Goal: Information Seeking & Learning: Check status

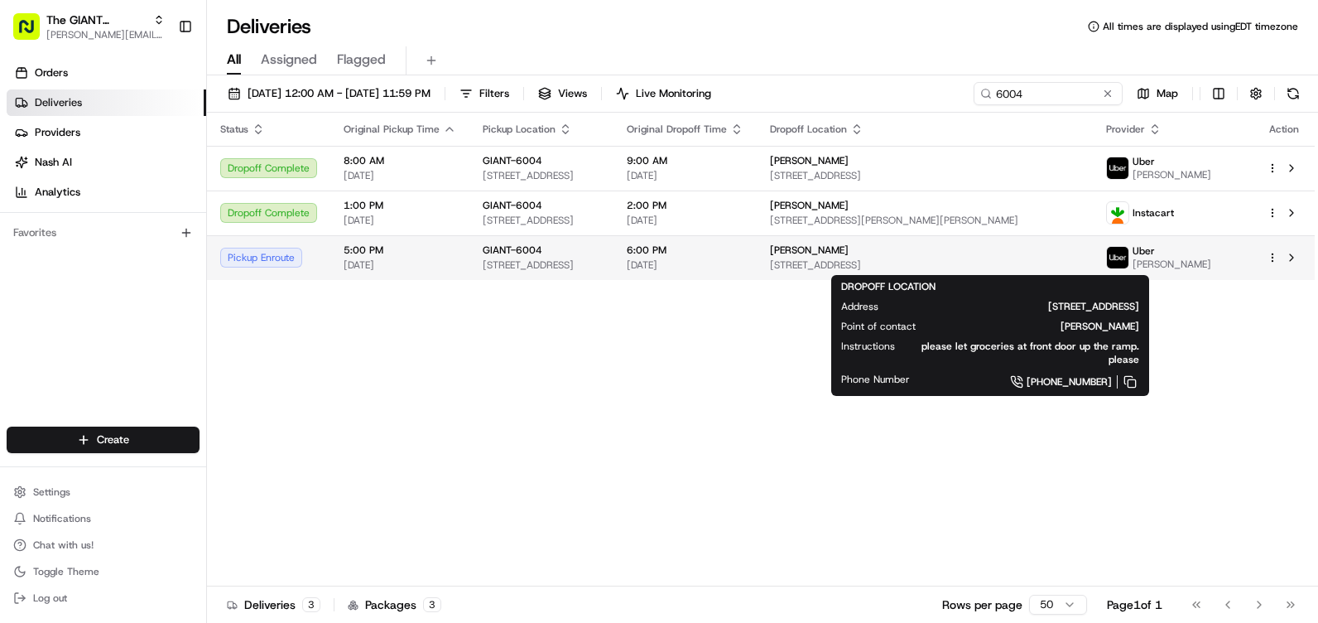
click at [927, 258] on span "[STREET_ADDRESS]" at bounding box center [925, 264] width 310 height 13
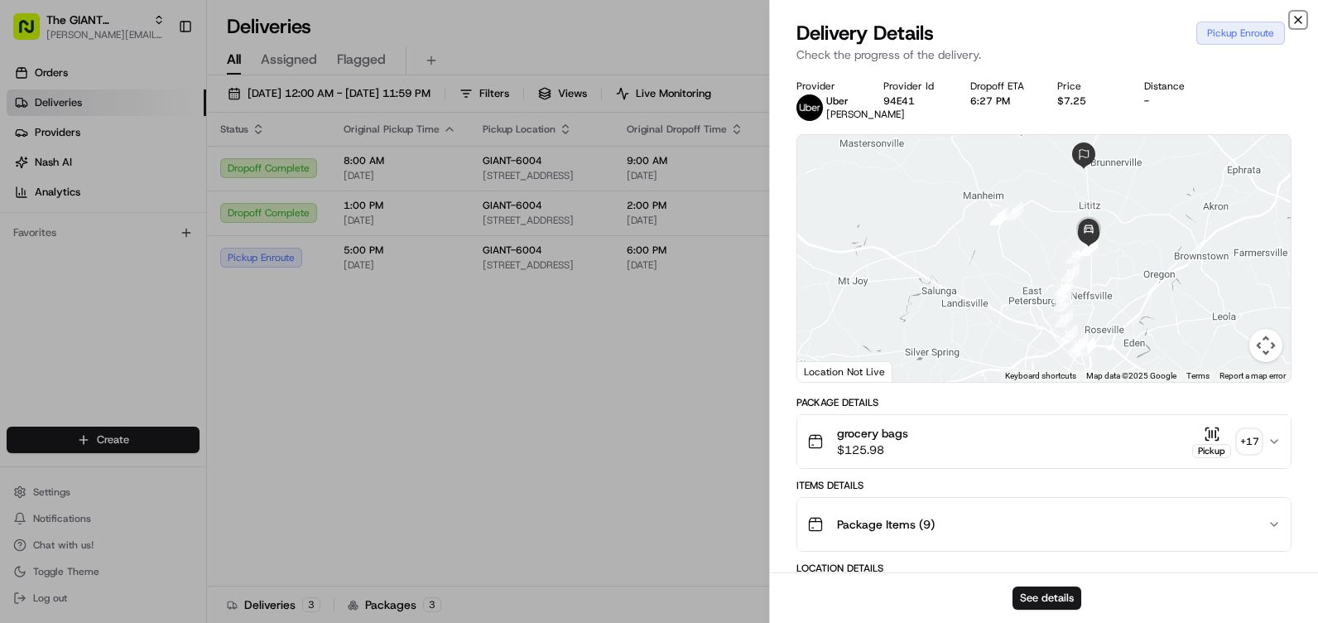
click at [1292, 19] on icon "button" at bounding box center [1297, 19] width 13 height 13
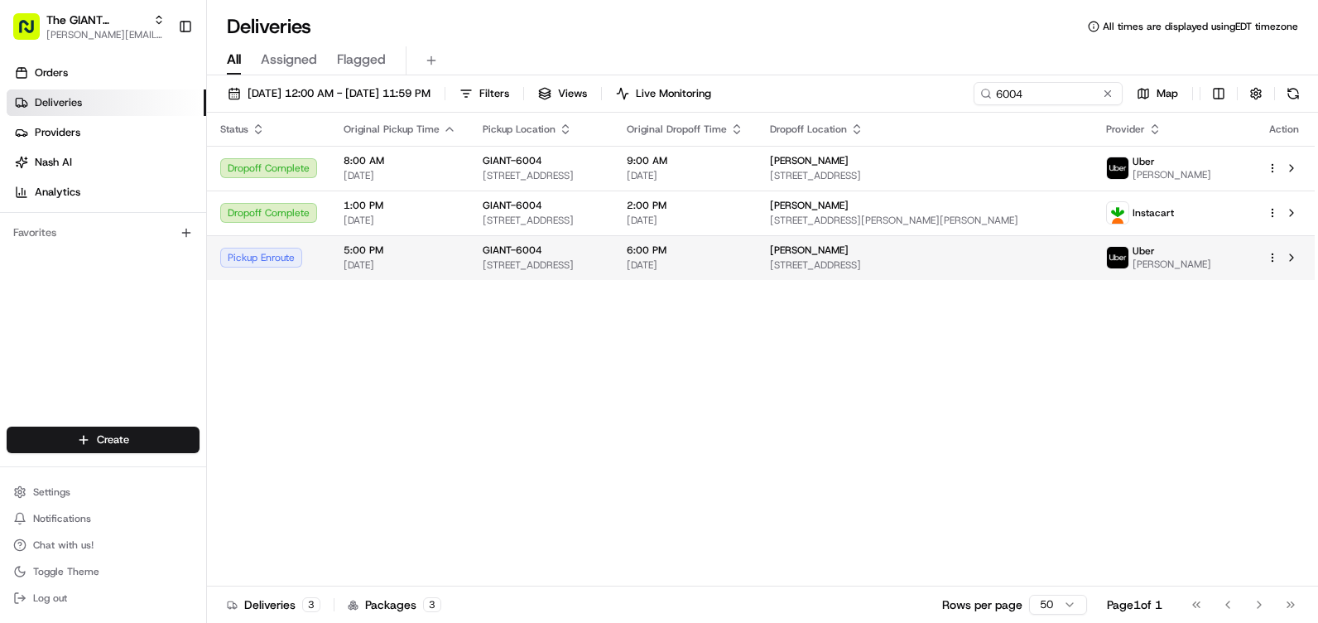
click at [1268, 252] on html "The GIANT Company heather.soborower@giantmartins.com Toggle Sidebar Orders Deli…" at bounding box center [659, 311] width 1318 height 623
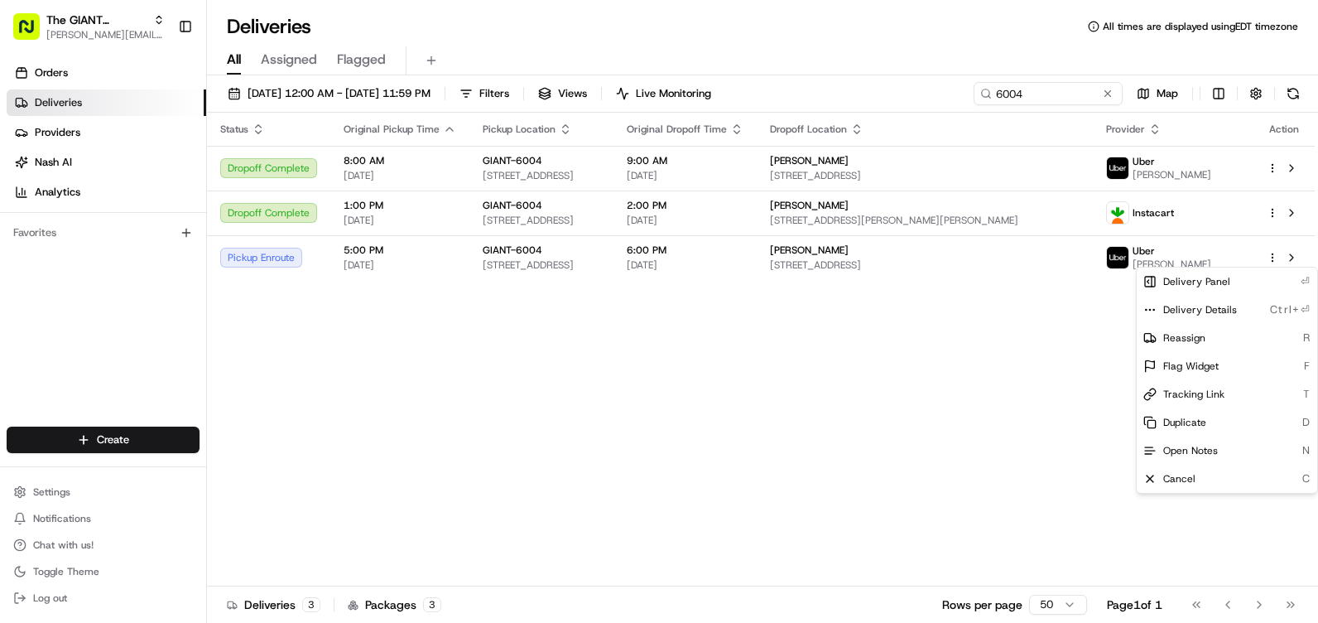
click at [1291, 258] on html "The GIANT Company heather.soborower@giantmartins.com Toggle Sidebar Orders Deli…" at bounding box center [659, 311] width 1318 height 623
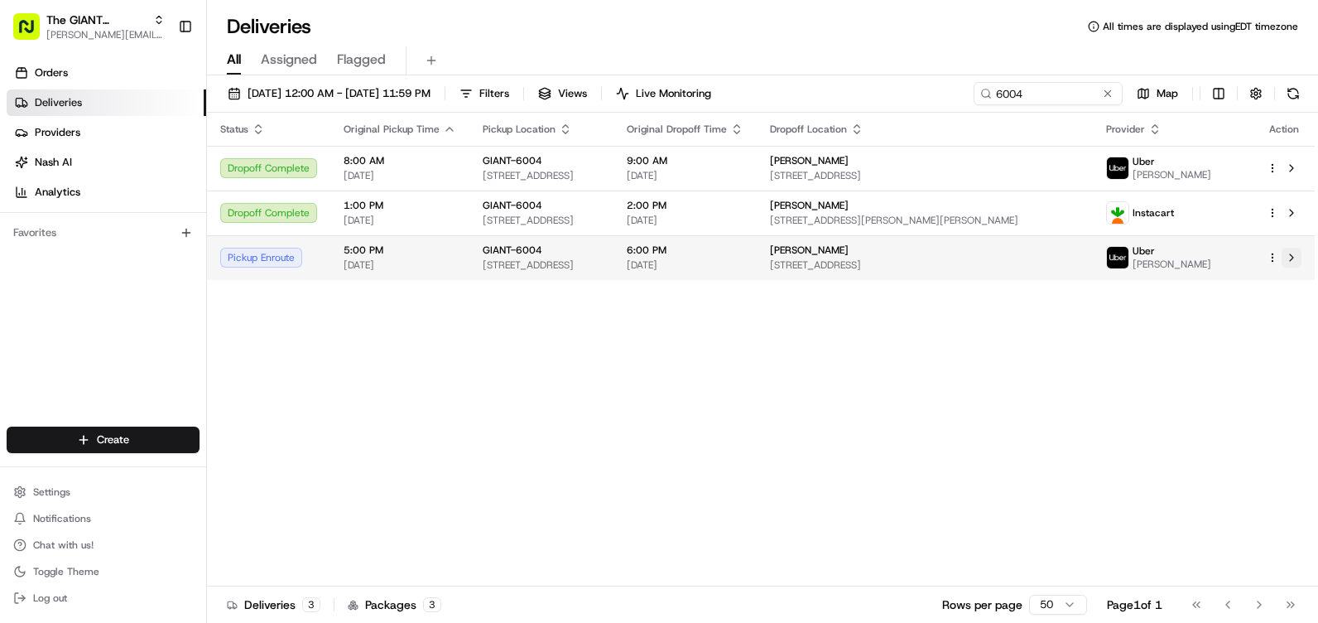
click at [1292, 259] on button at bounding box center [1291, 258] width 20 height 20
click at [600, 257] on div "GIANT-6004" at bounding box center [542, 249] width 118 height 13
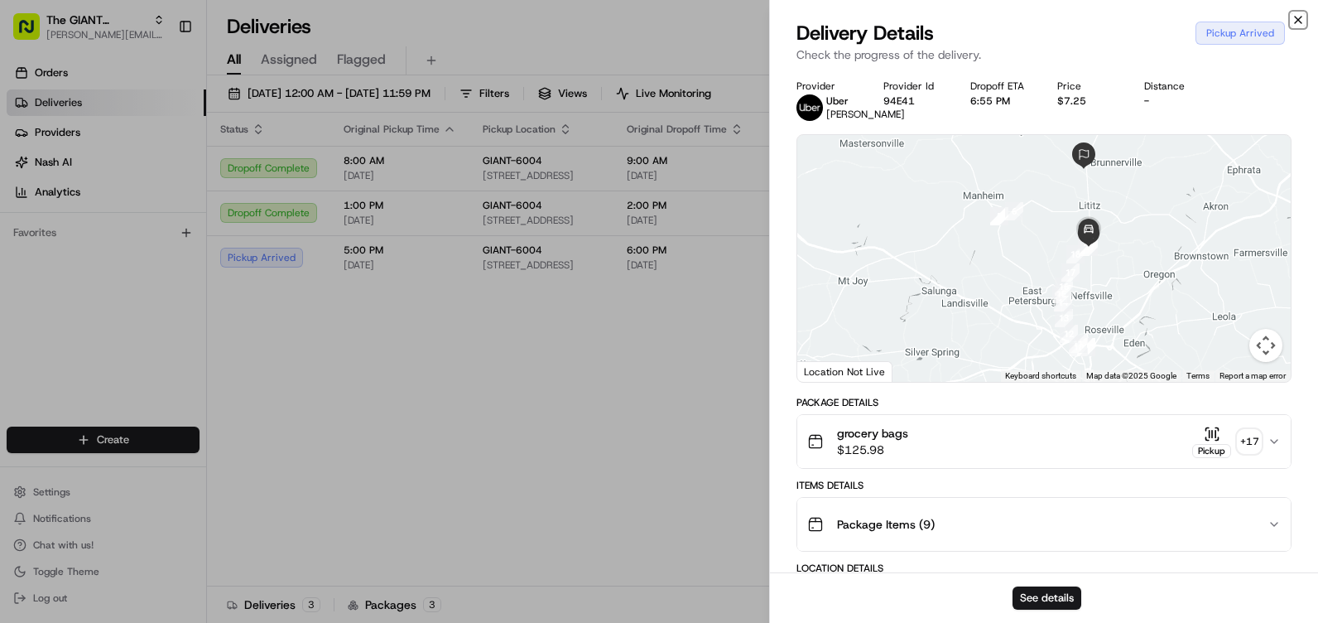
click at [1300, 19] on icon "button" at bounding box center [1297, 19] width 13 height 13
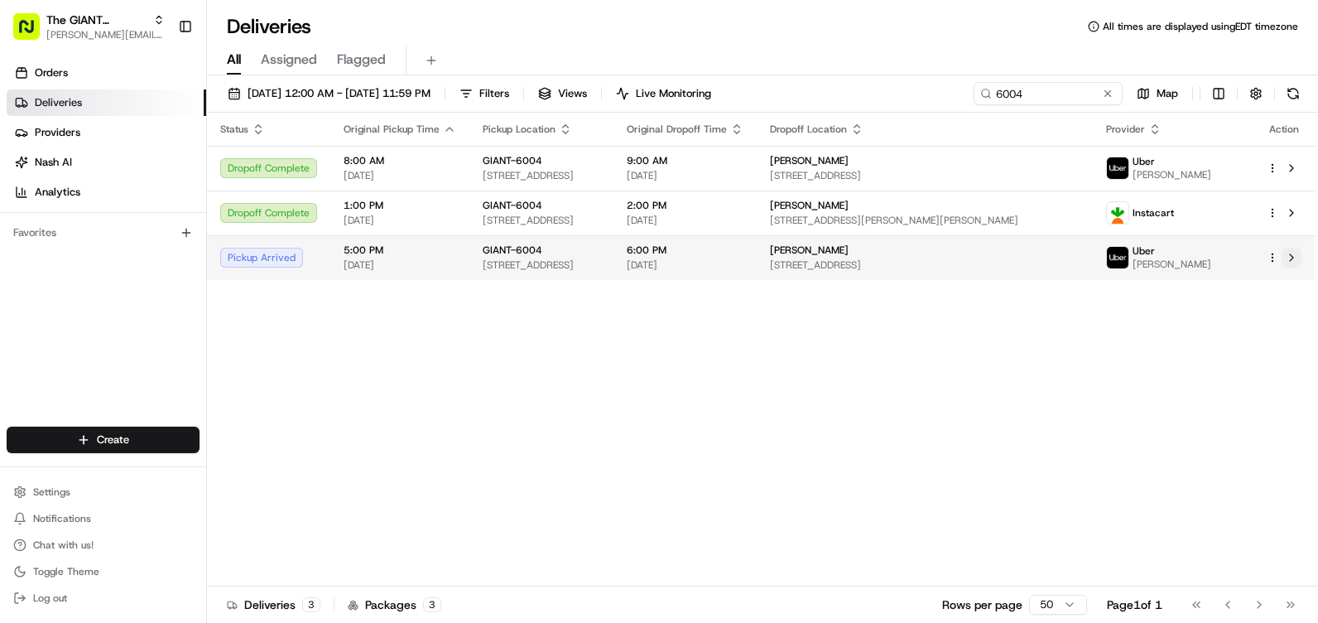
click at [1295, 258] on button at bounding box center [1291, 258] width 20 height 20
click at [299, 55] on span "Assigned" at bounding box center [289, 60] width 56 height 20
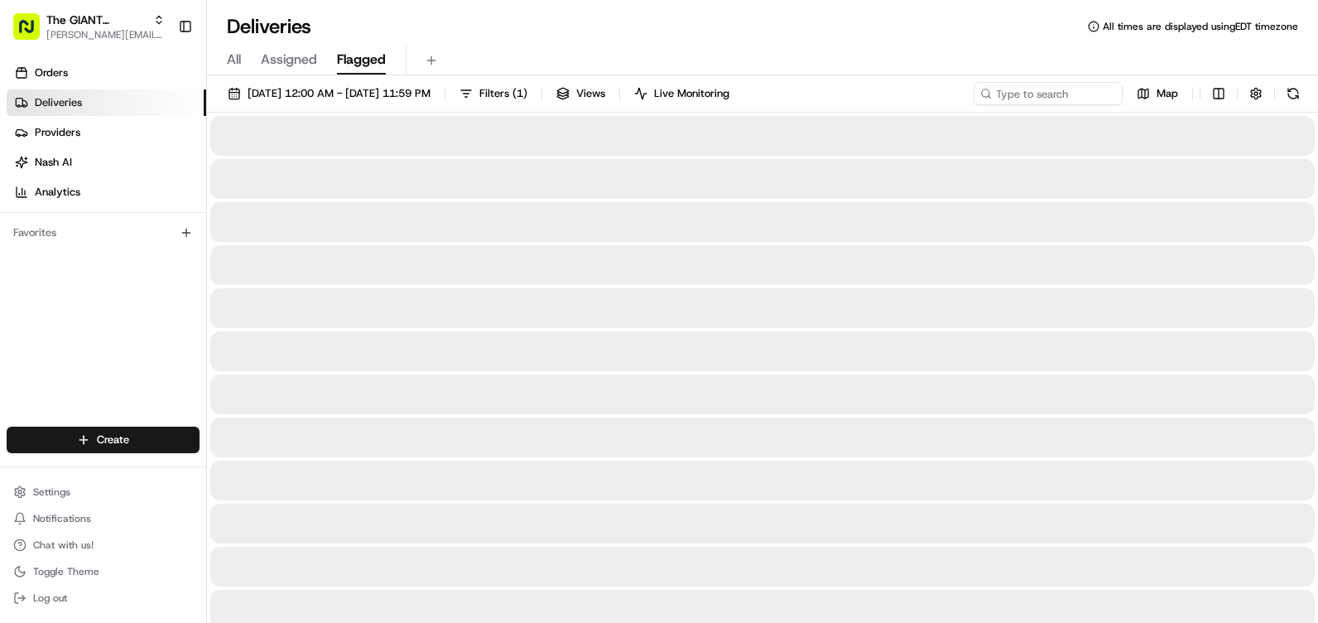
click at [346, 57] on span "Flagged" at bounding box center [361, 60] width 49 height 20
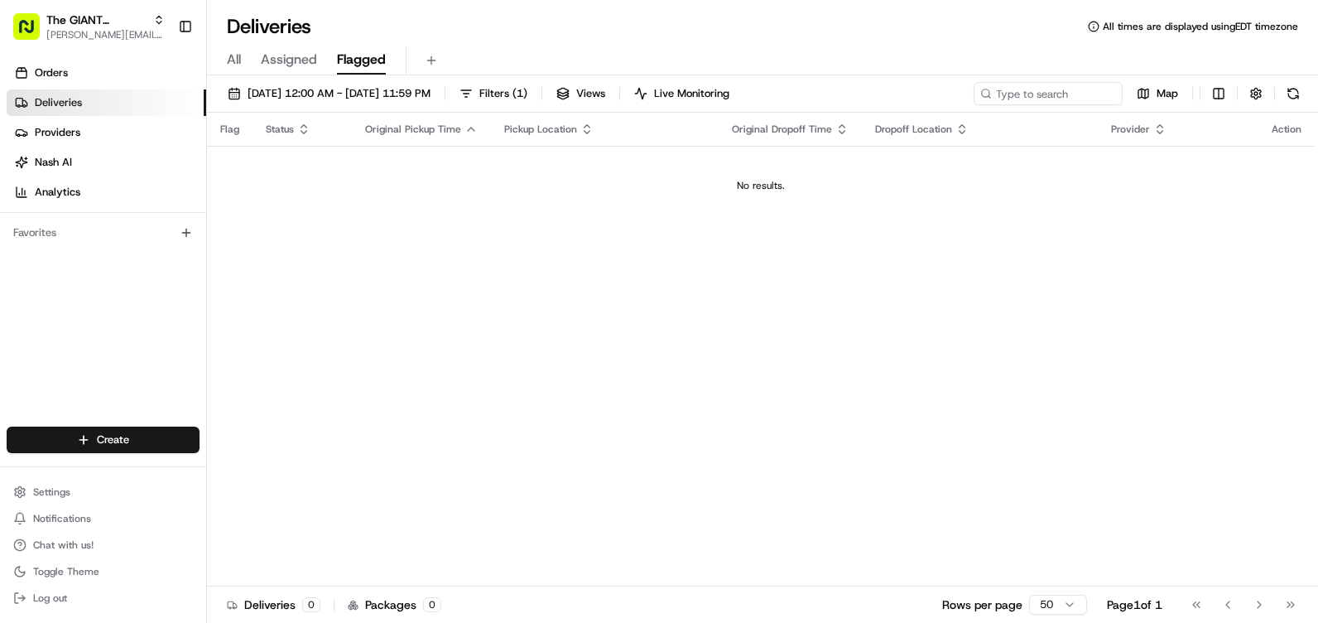
click at [242, 66] on div "All Assigned Flagged" at bounding box center [762, 60] width 1111 height 29
click at [237, 63] on span "All" at bounding box center [234, 60] width 14 height 20
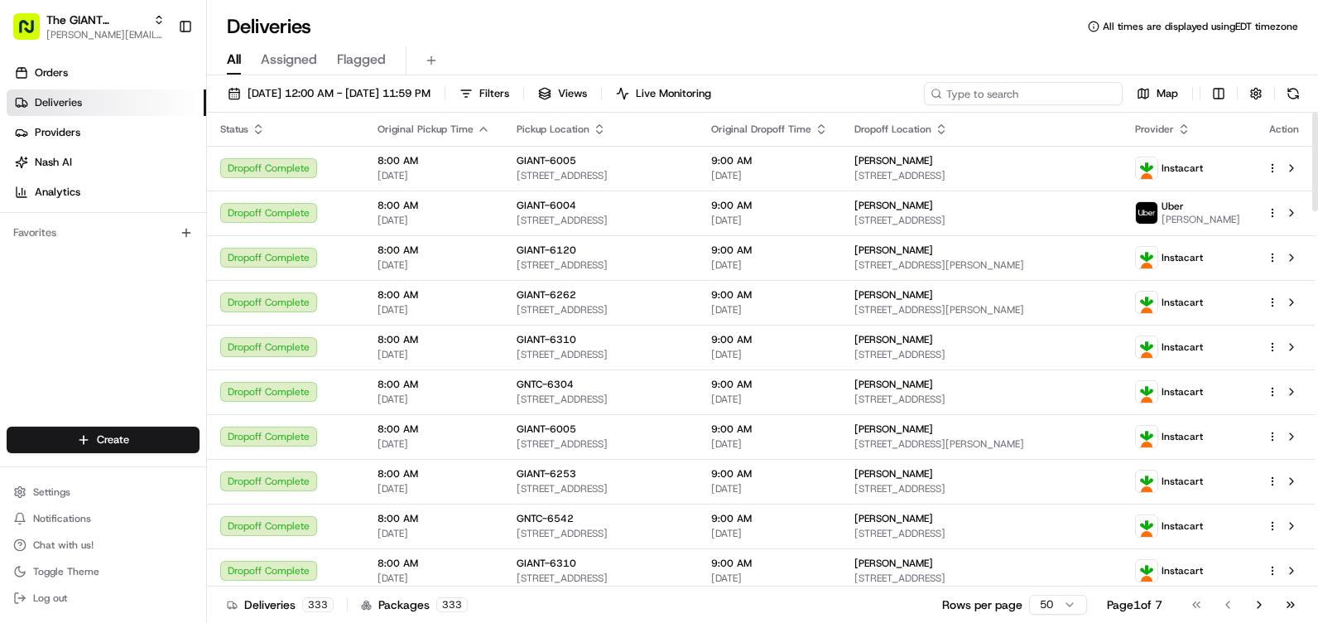
click at [1008, 90] on input at bounding box center [1023, 93] width 199 height 23
click at [301, 73] on button "Assigned" at bounding box center [289, 60] width 56 height 28
drag, startPoint x: 114, startPoint y: 105, endPoint x: 113, endPoint y: 134, distance: 29.0
click at [114, 105] on link "Deliveries" at bounding box center [107, 102] width 200 height 26
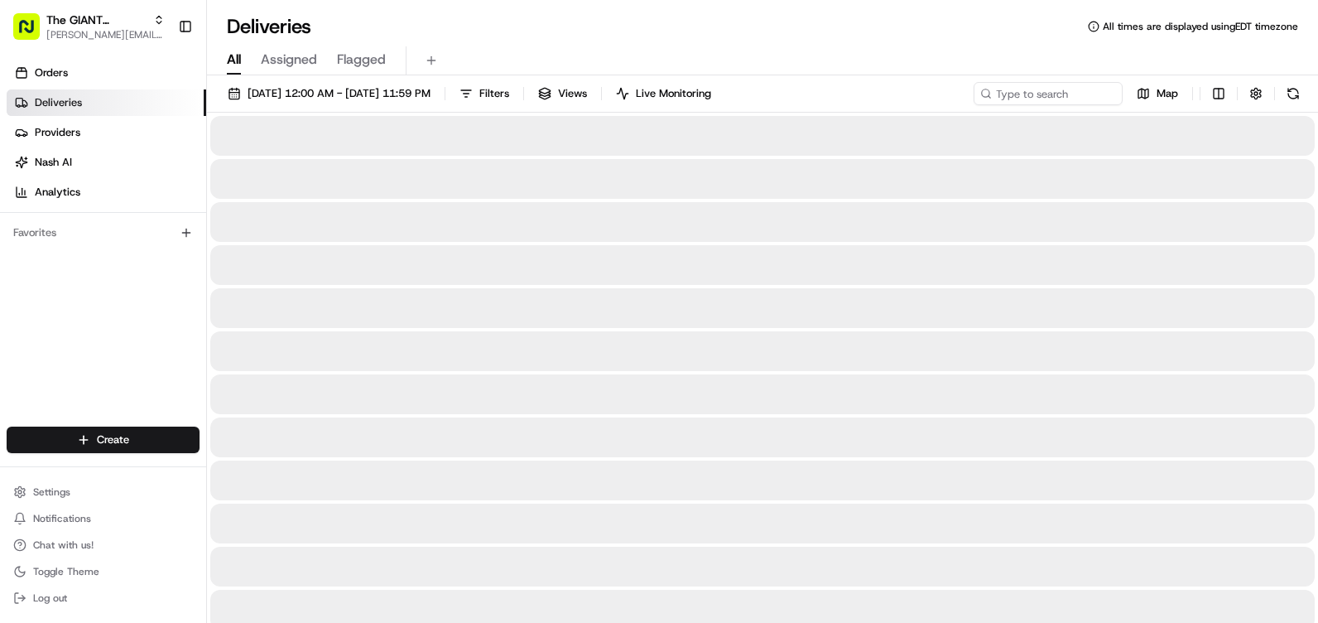
click at [229, 61] on span "All" at bounding box center [234, 60] width 14 height 20
click at [292, 59] on span "Assigned" at bounding box center [289, 60] width 56 height 20
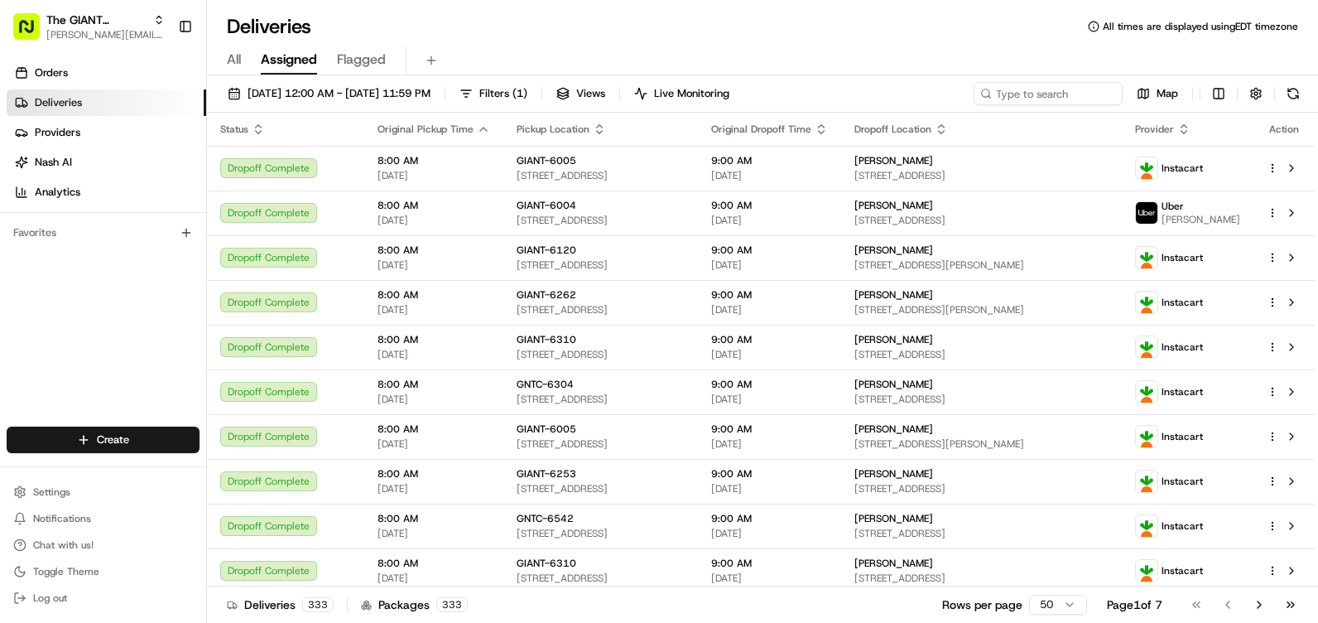
click at [723, 80] on div "08/20/2025 12:00 AM - 08/20/2025 11:59 PM Filters ( 1 ) Views Live Monitoring M…" at bounding box center [762, 350] width 1111 height 550
click at [723, 90] on span "Live Monitoring" at bounding box center [691, 93] width 75 height 15
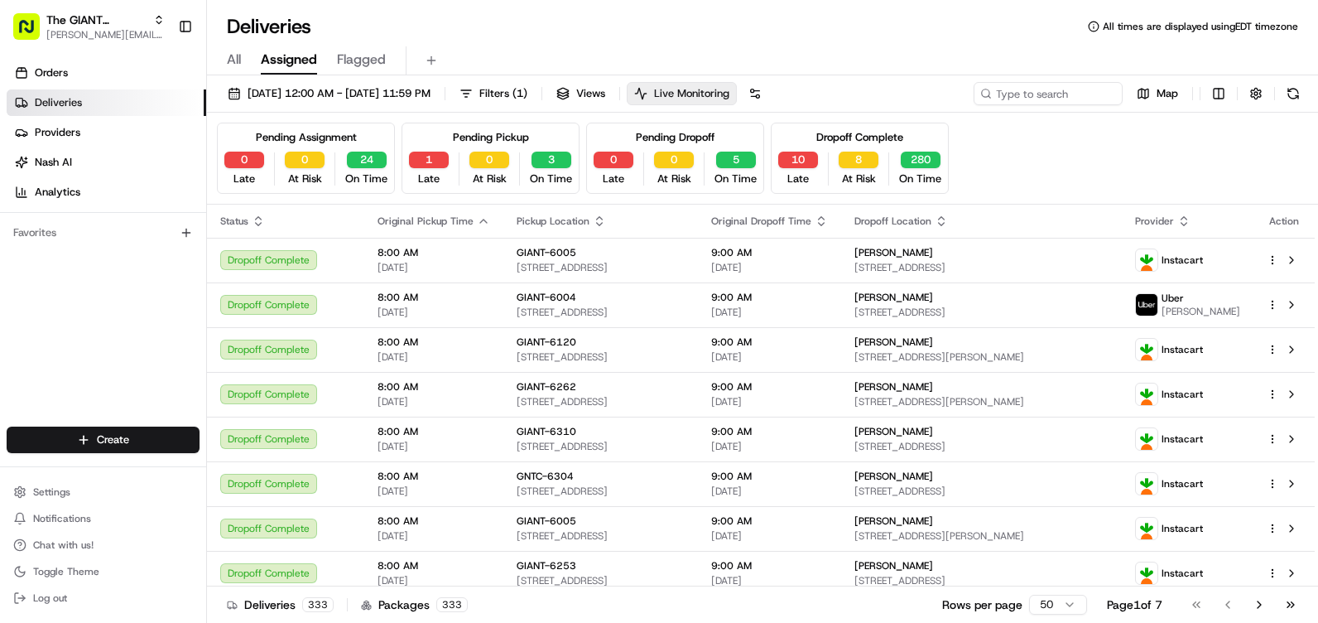
click at [729, 86] on span "Live Monitoring" at bounding box center [691, 93] width 75 height 15
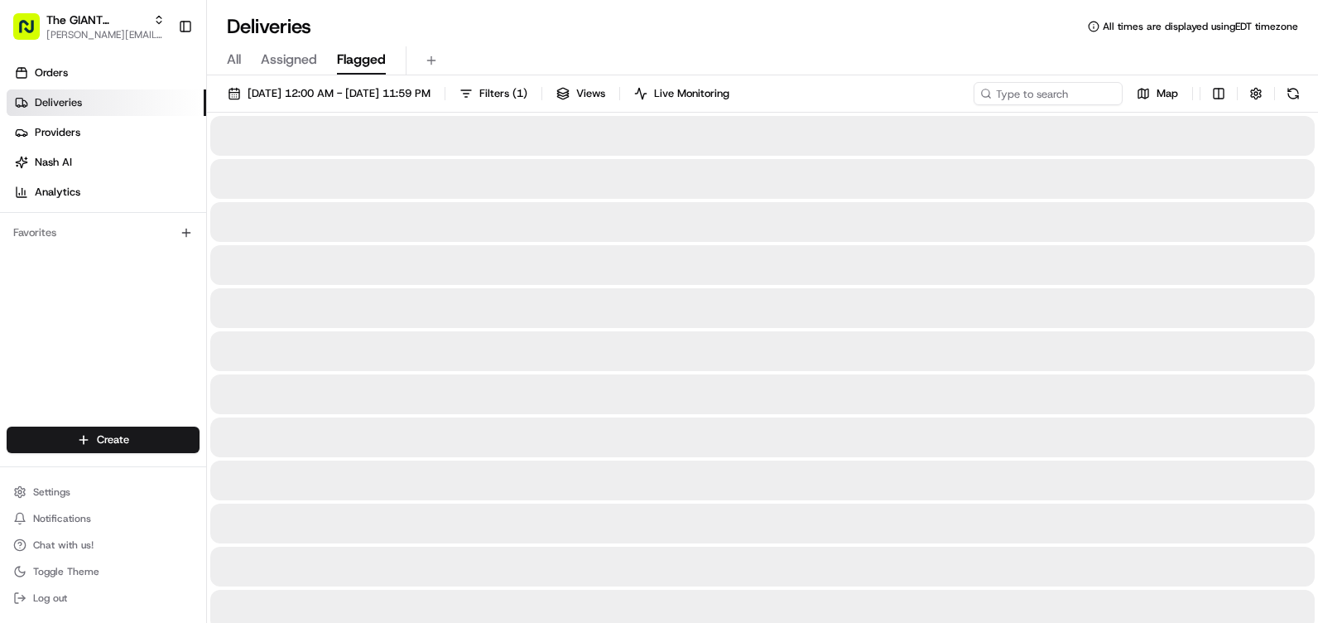
click at [363, 65] on span "Flagged" at bounding box center [361, 60] width 49 height 20
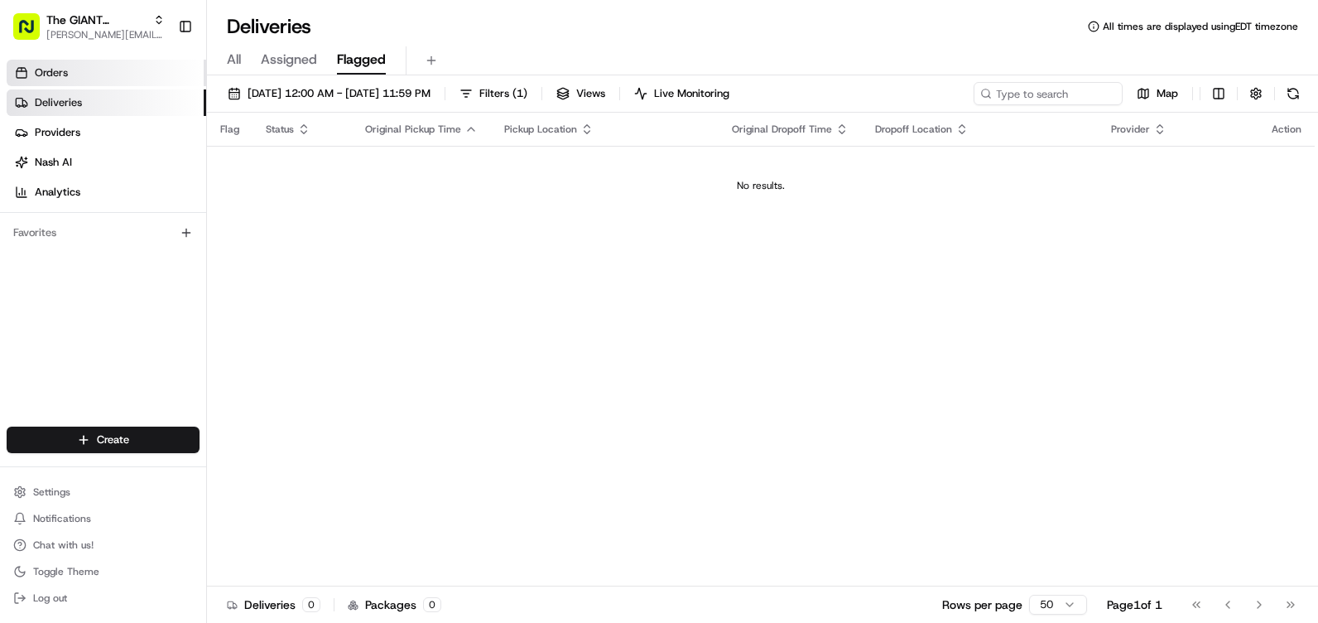
click at [80, 68] on link "Orders" at bounding box center [107, 73] width 200 height 26
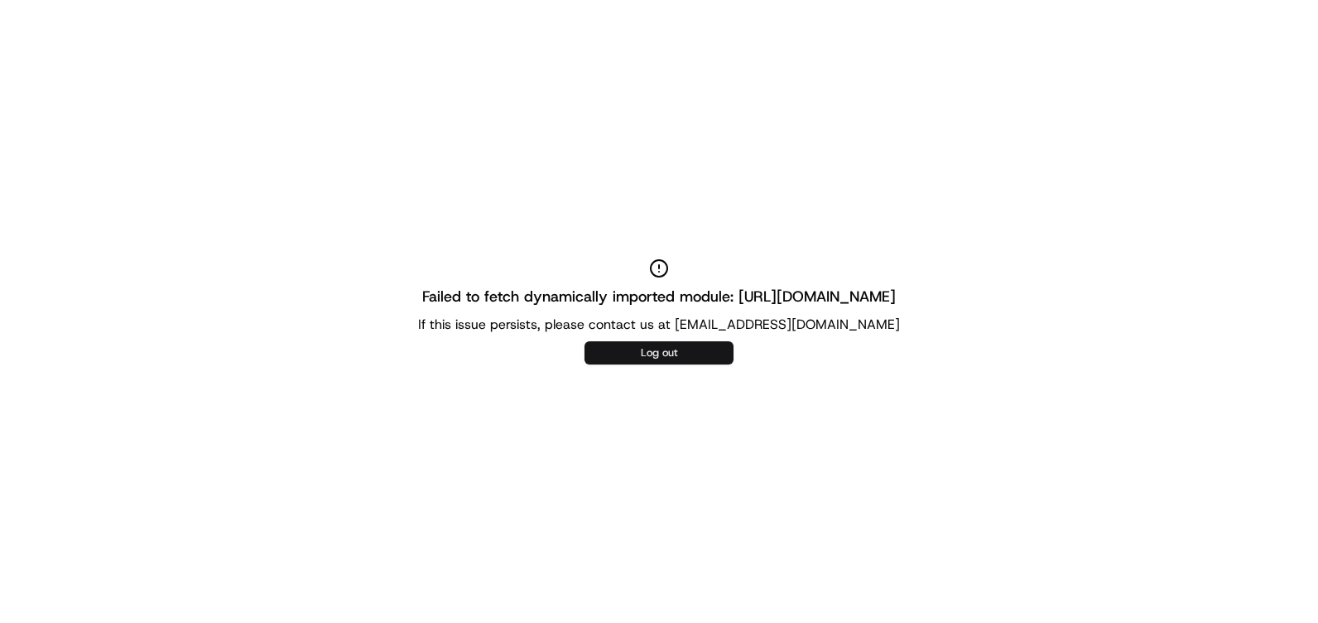
click at [686, 349] on button "Log out" at bounding box center [658, 352] width 149 height 23
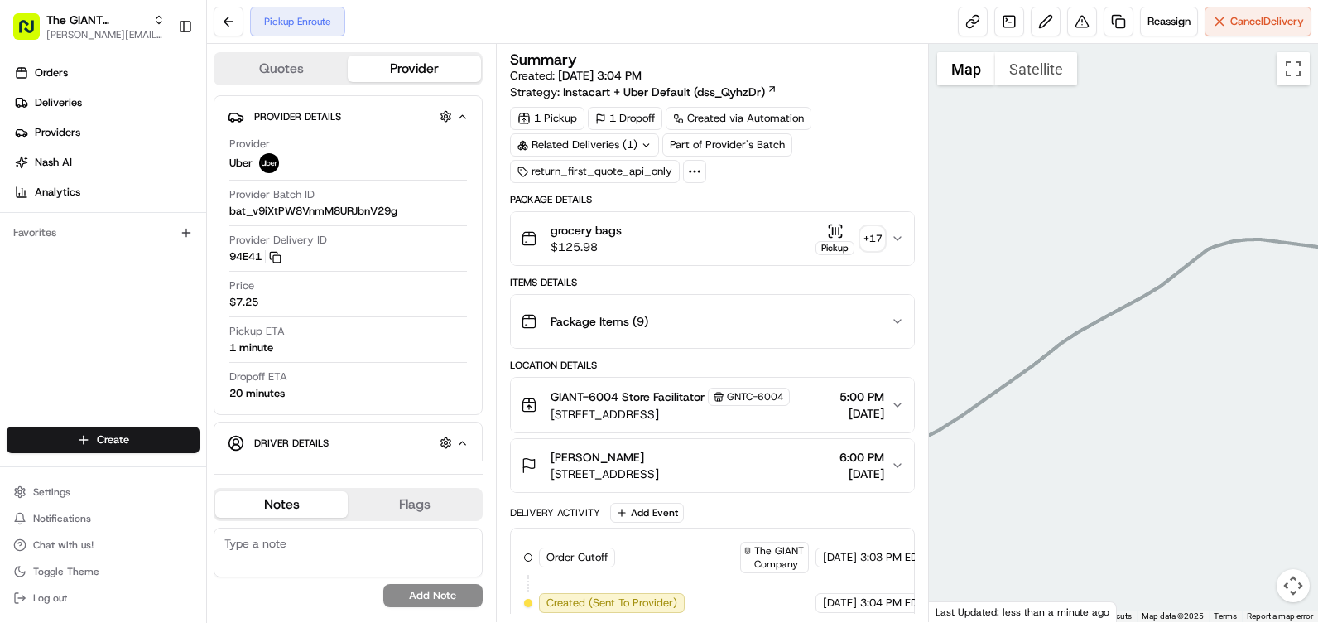
click at [899, 401] on icon "button" at bounding box center [897, 404] width 13 height 13
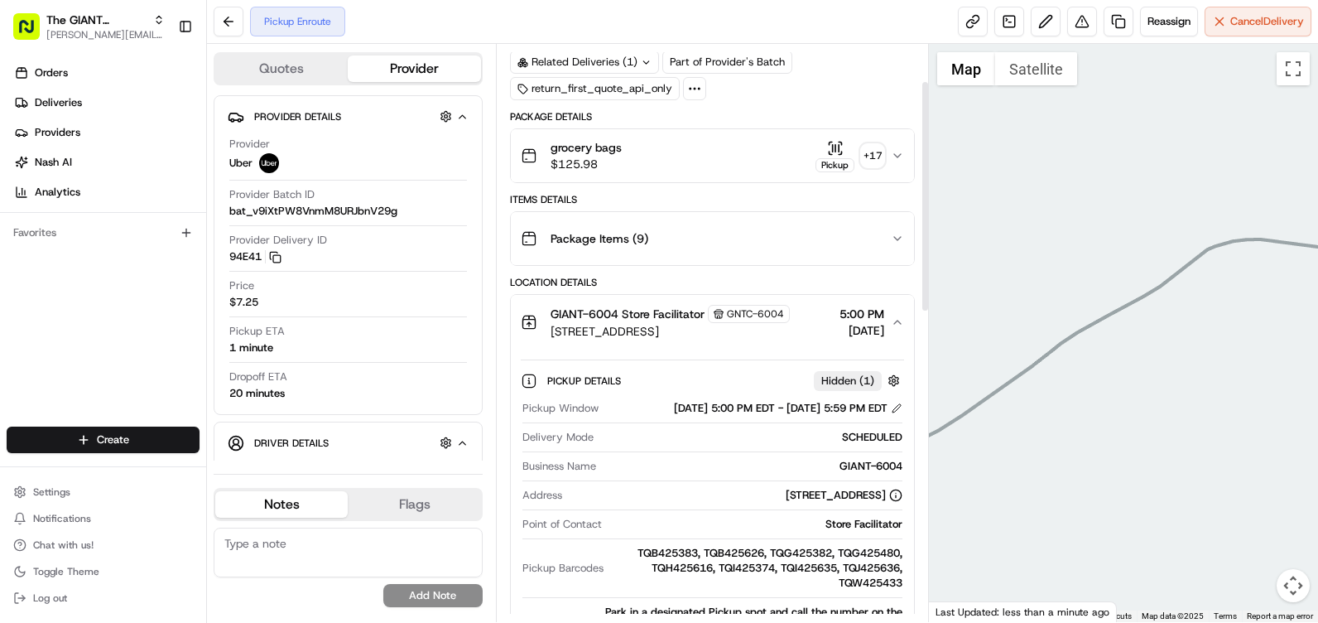
scroll to position [166, 0]
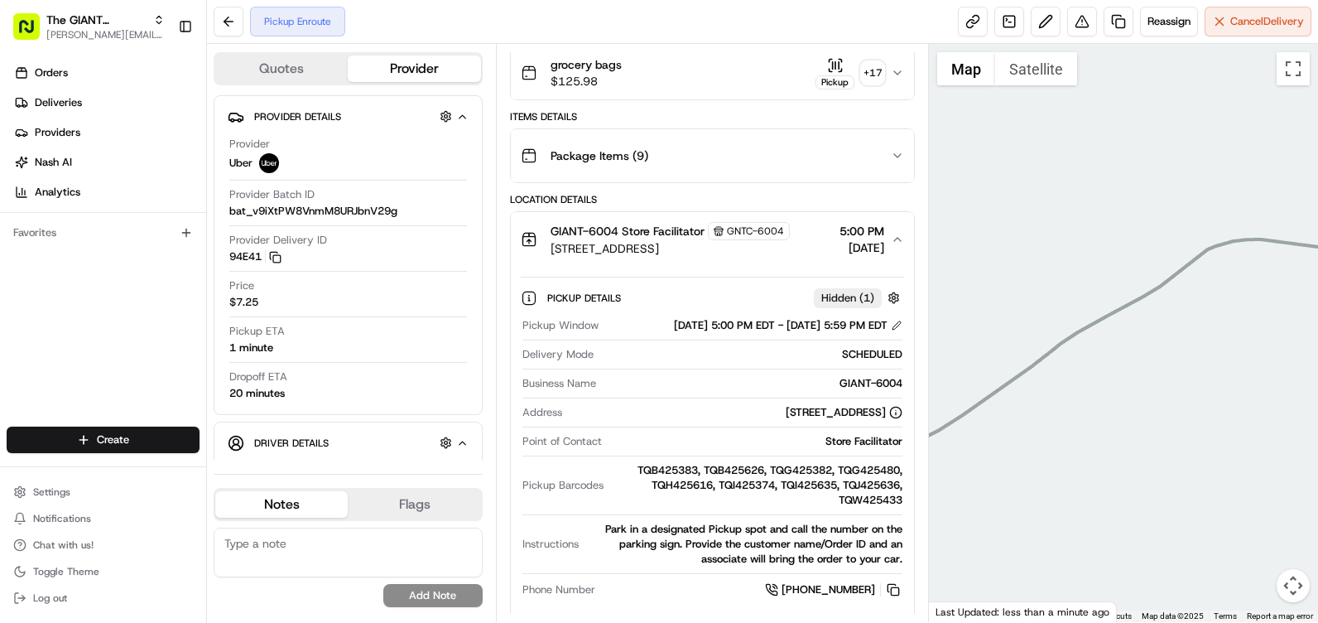
click at [894, 238] on icon "button" at bounding box center [897, 239] width 13 height 13
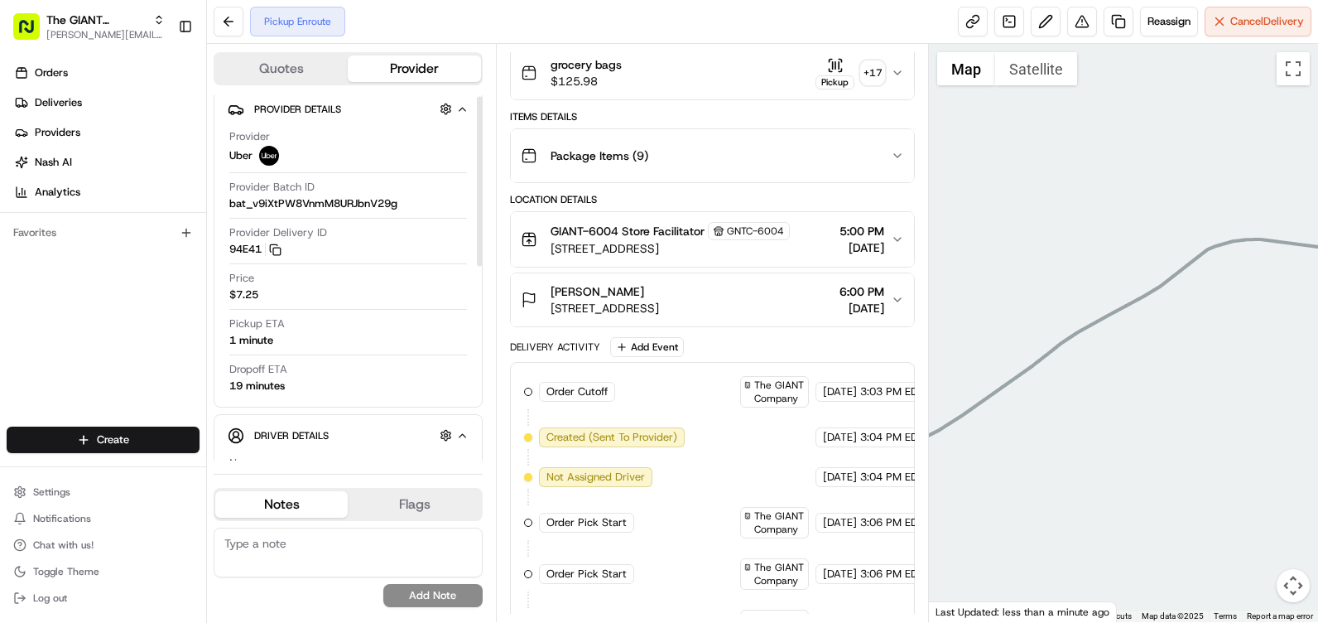
scroll to position [0, 0]
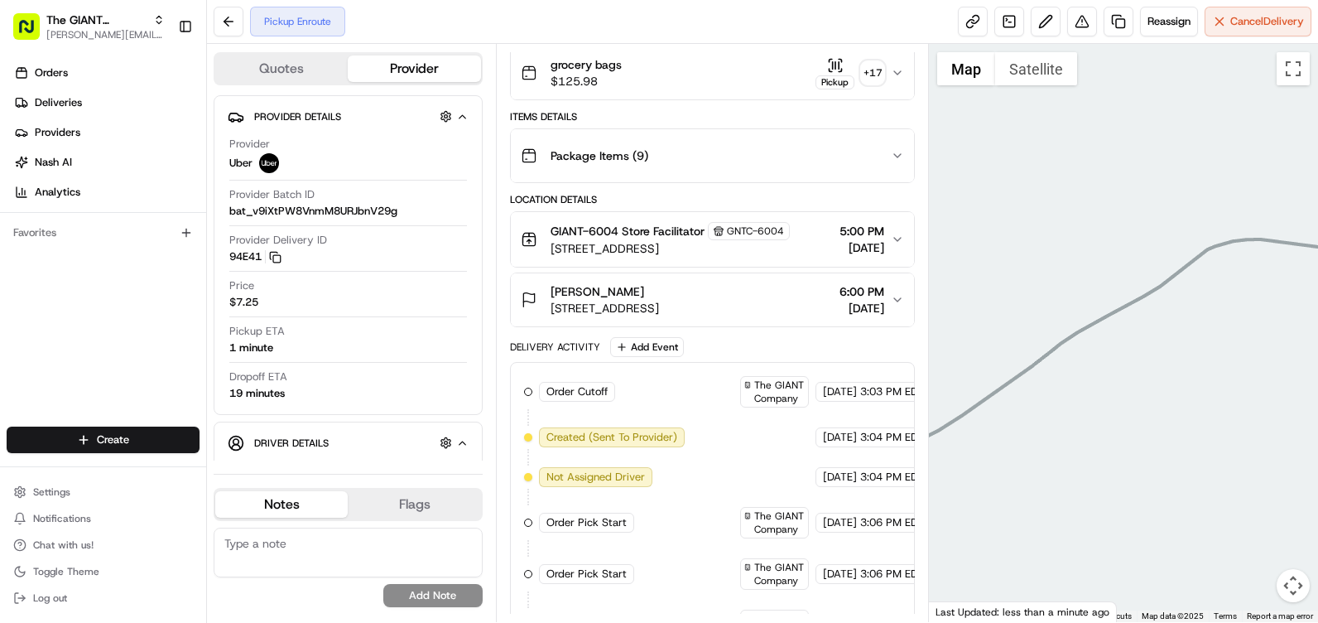
click at [619, 291] on div "[PERSON_NAME]" at bounding box center [604, 291] width 108 height 17
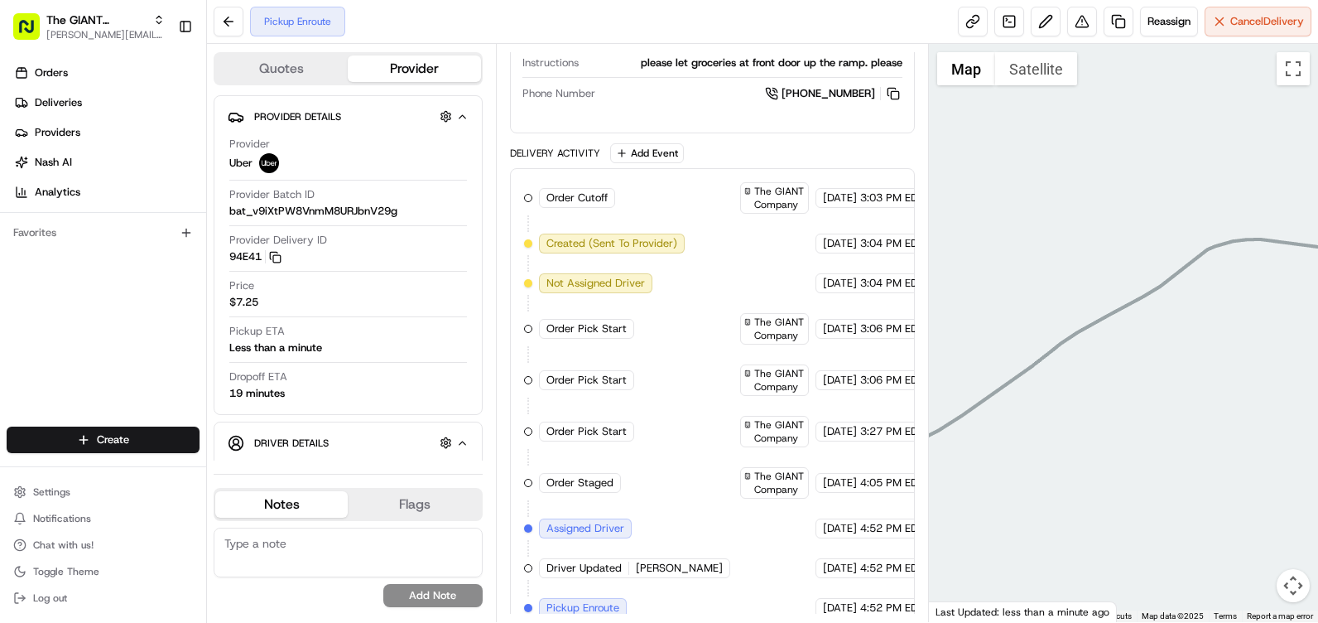
scroll to position [745, 0]
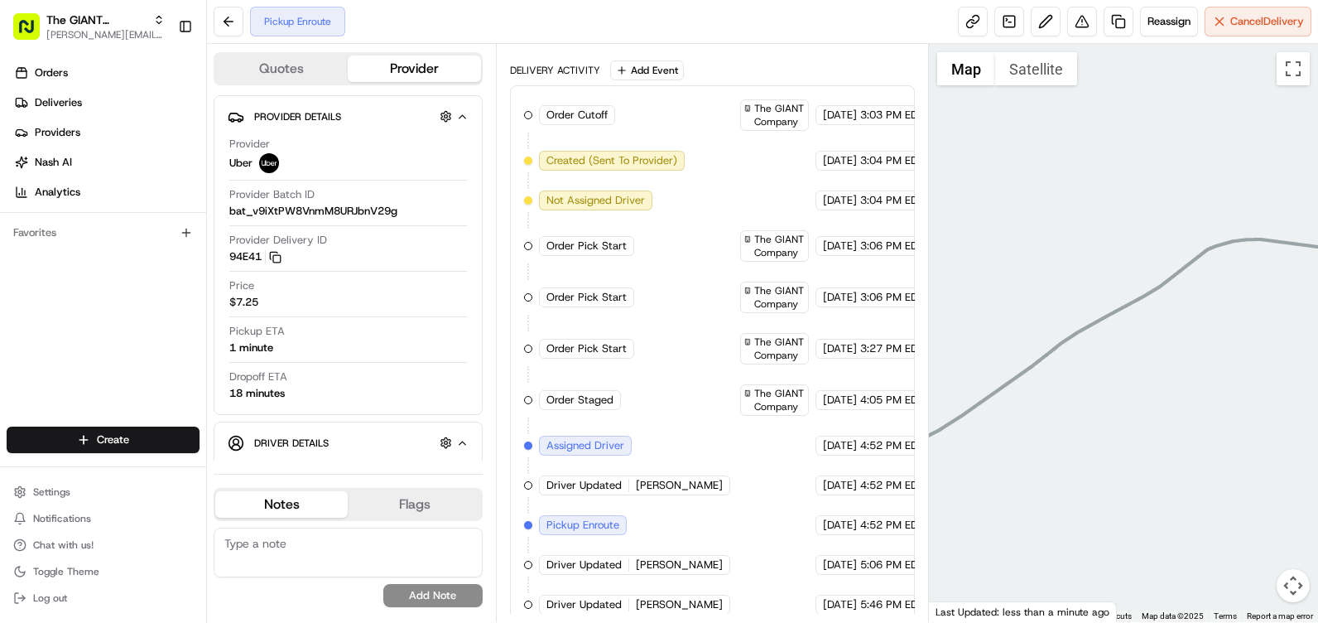
click at [600, 253] on span "Order Pick Start" at bounding box center [586, 245] width 80 height 15
click at [754, 259] on span "The GIANT Company" at bounding box center [779, 246] width 50 height 26
click at [754, 310] on span "The GIANT Company" at bounding box center [779, 297] width 50 height 26
drag, startPoint x: 734, startPoint y: 313, endPoint x: 738, endPoint y: 363, distance: 49.8
click at [754, 362] on span "The GIANT Company" at bounding box center [779, 348] width 50 height 26
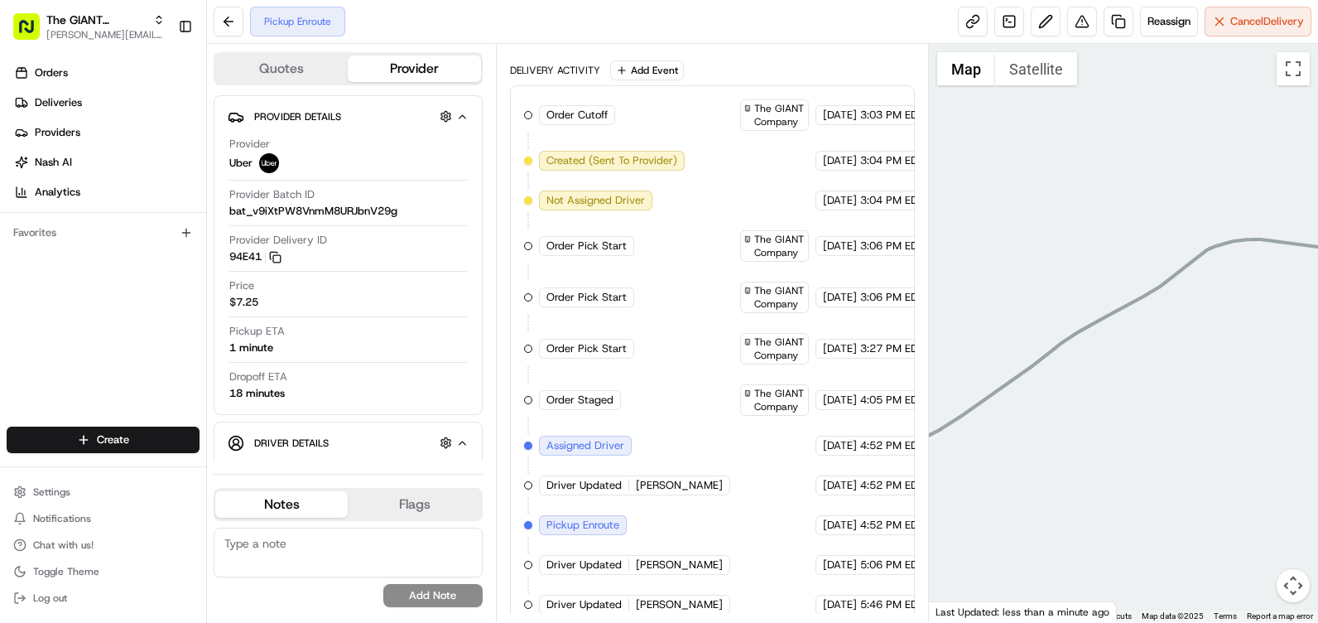
click at [744, 413] on div "The GIANT Company" at bounding box center [774, 400] width 60 height 26
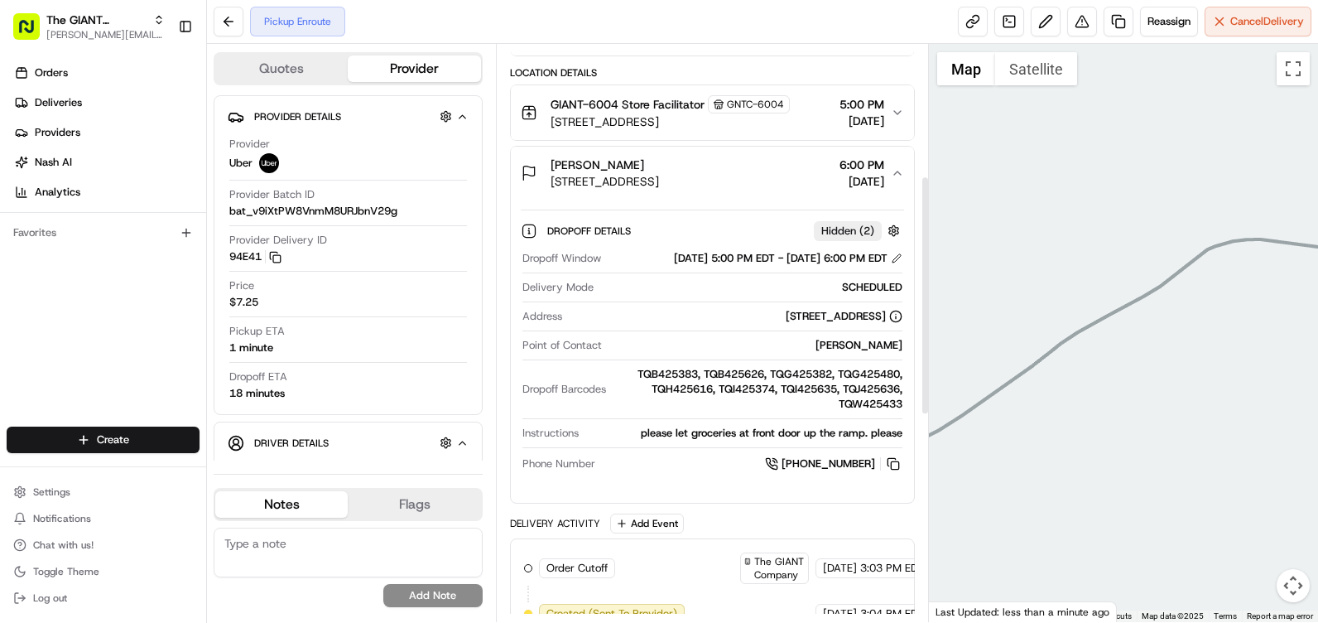
scroll to position [318, 0]
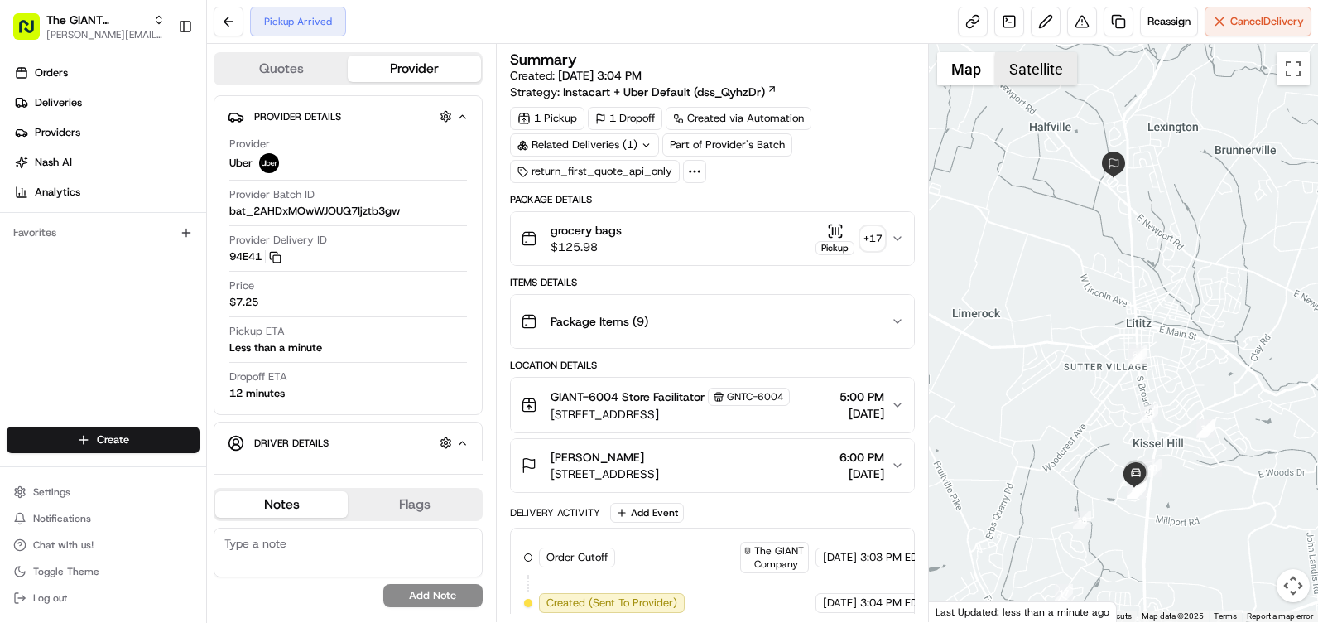
click at [1050, 75] on button "Satellite" at bounding box center [1036, 68] width 82 height 33
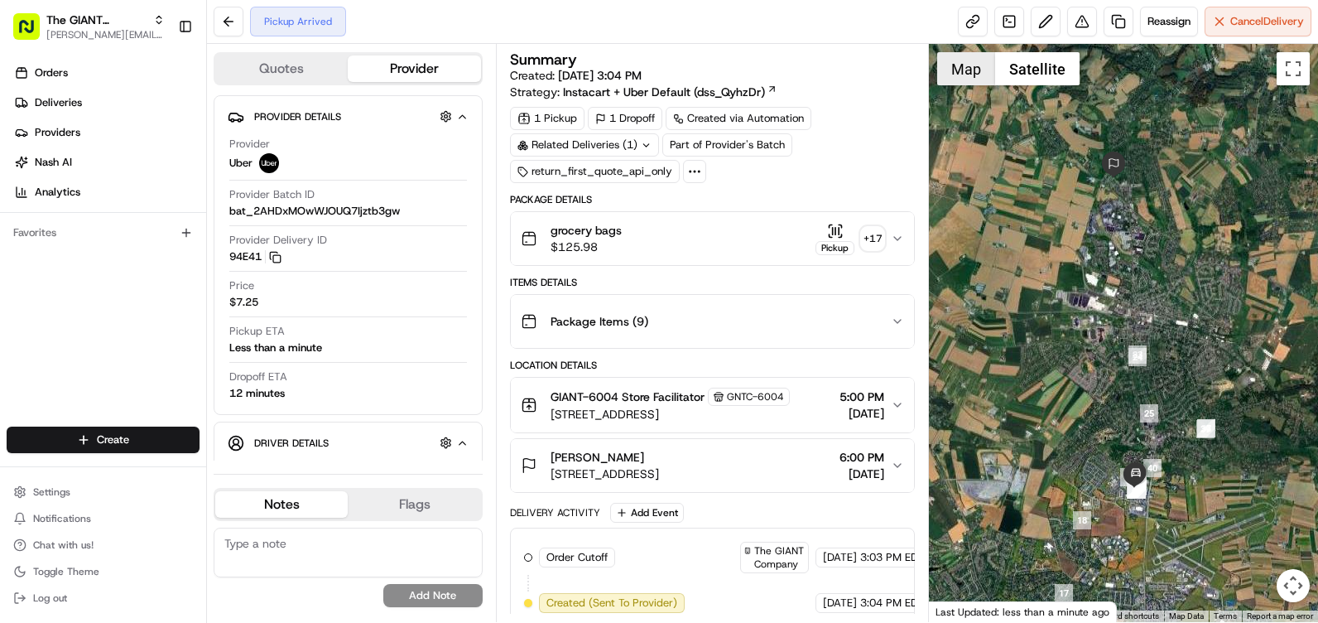
click at [960, 75] on button "Map" at bounding box center [966, 68] width 58 height 33
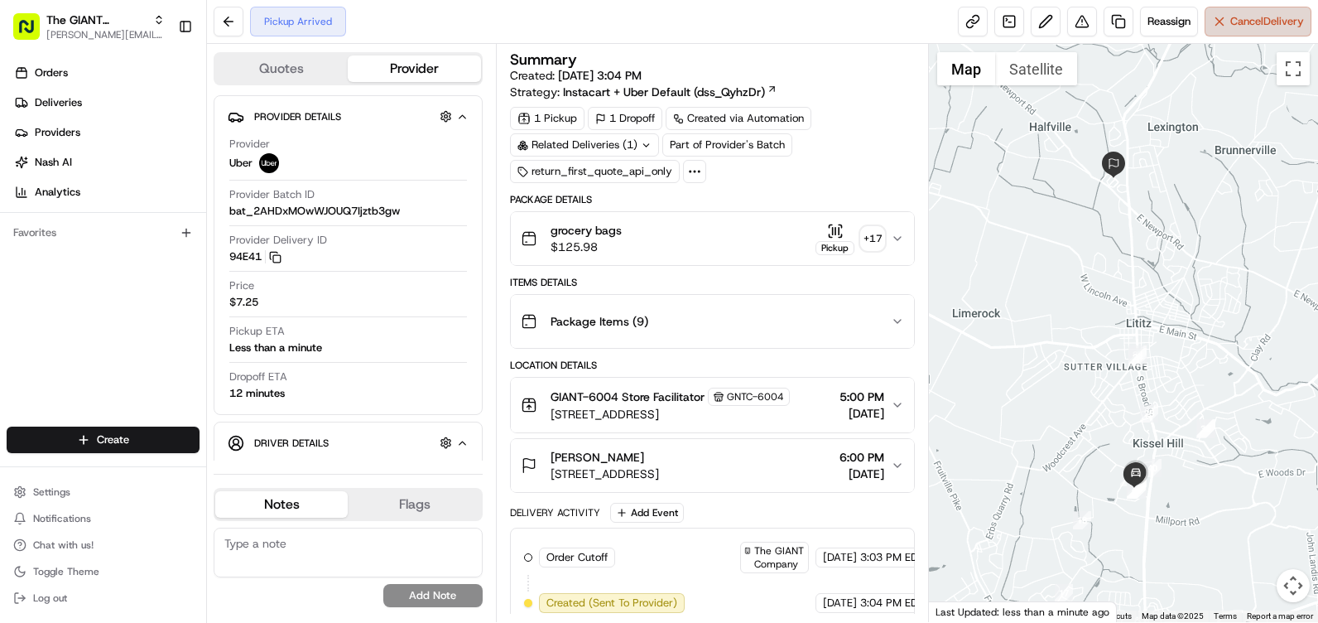
click at [1228, 34] on button "Cancel Delivery" at bounding box center [1257, 22] width 107 height 30
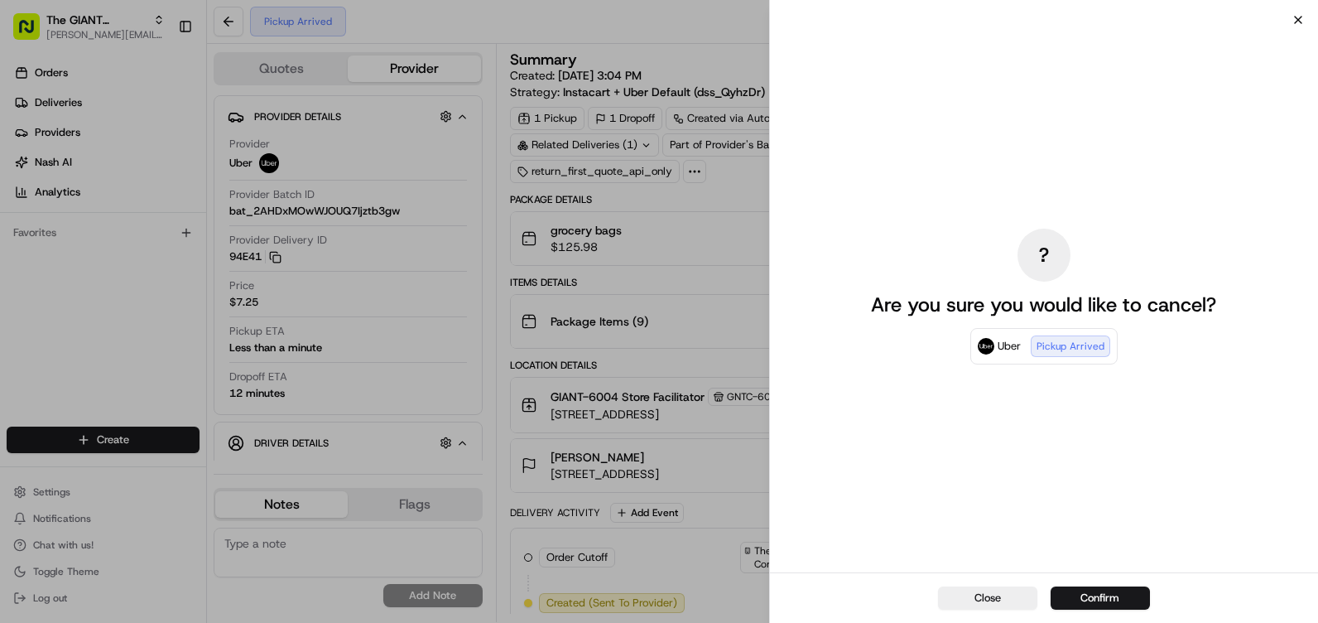
click at [1293, 17] on icon "button" at bounding box center [1297, 19] width 13 height 13
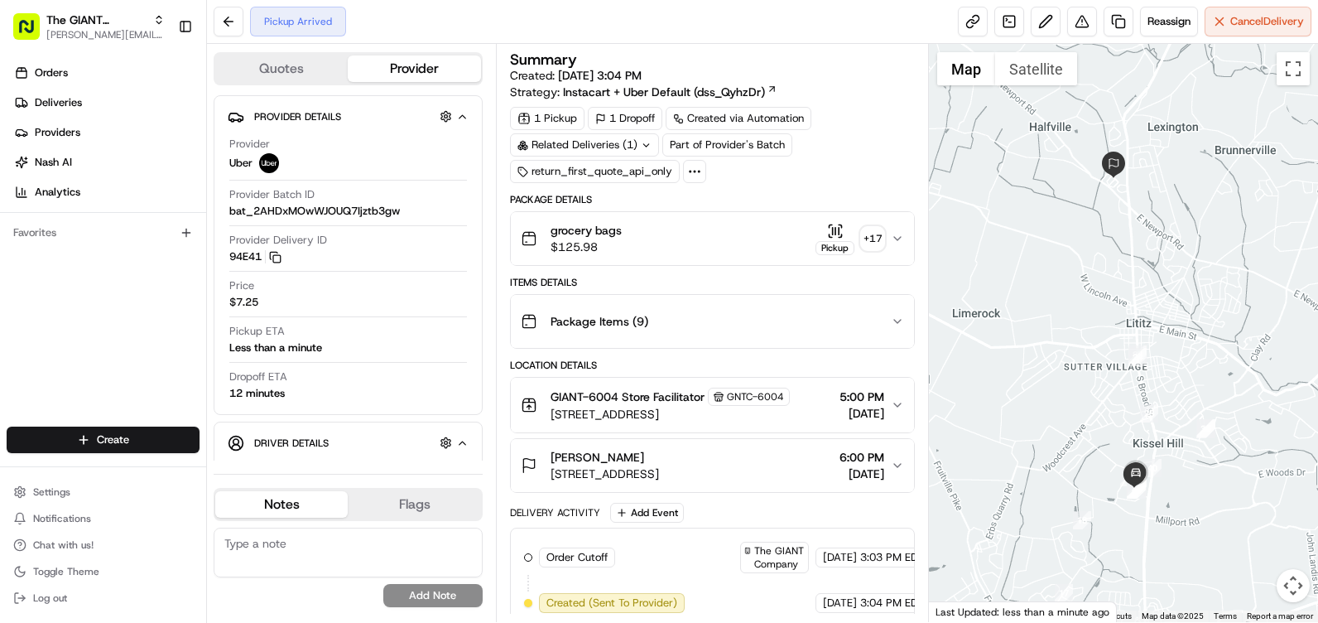
click at [898, 241] on icon "button" at bounding box center [897, 238] width 13 height 13
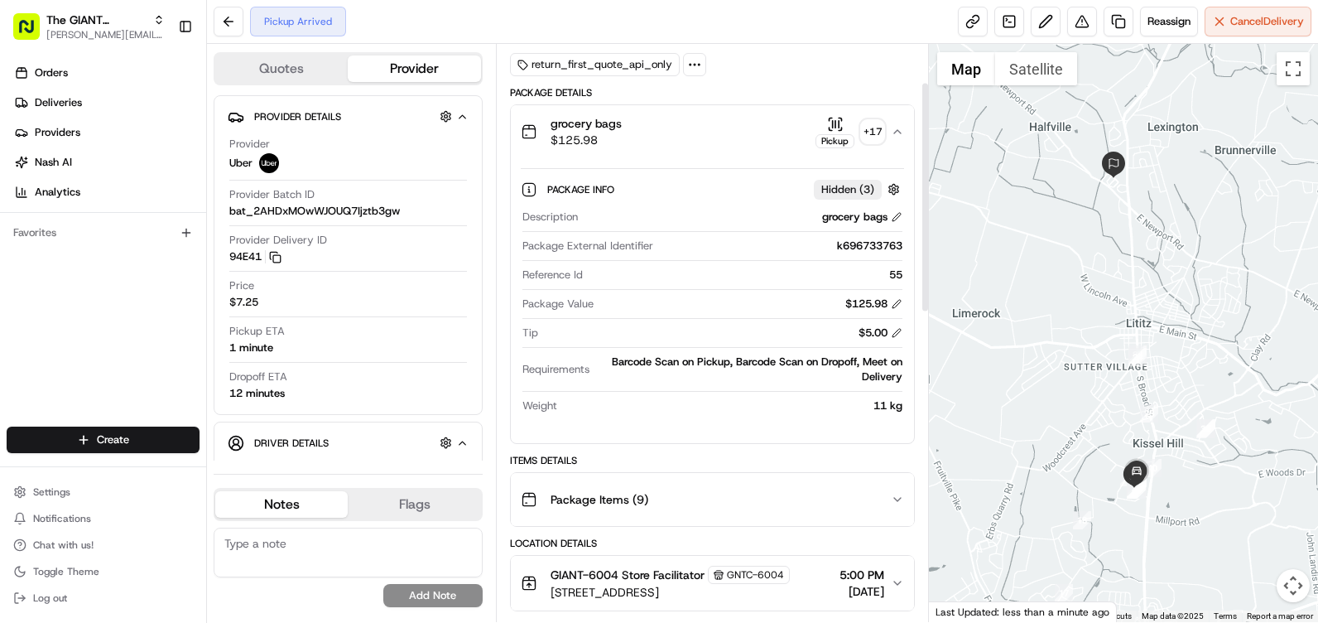
scroll to position [166, 0]
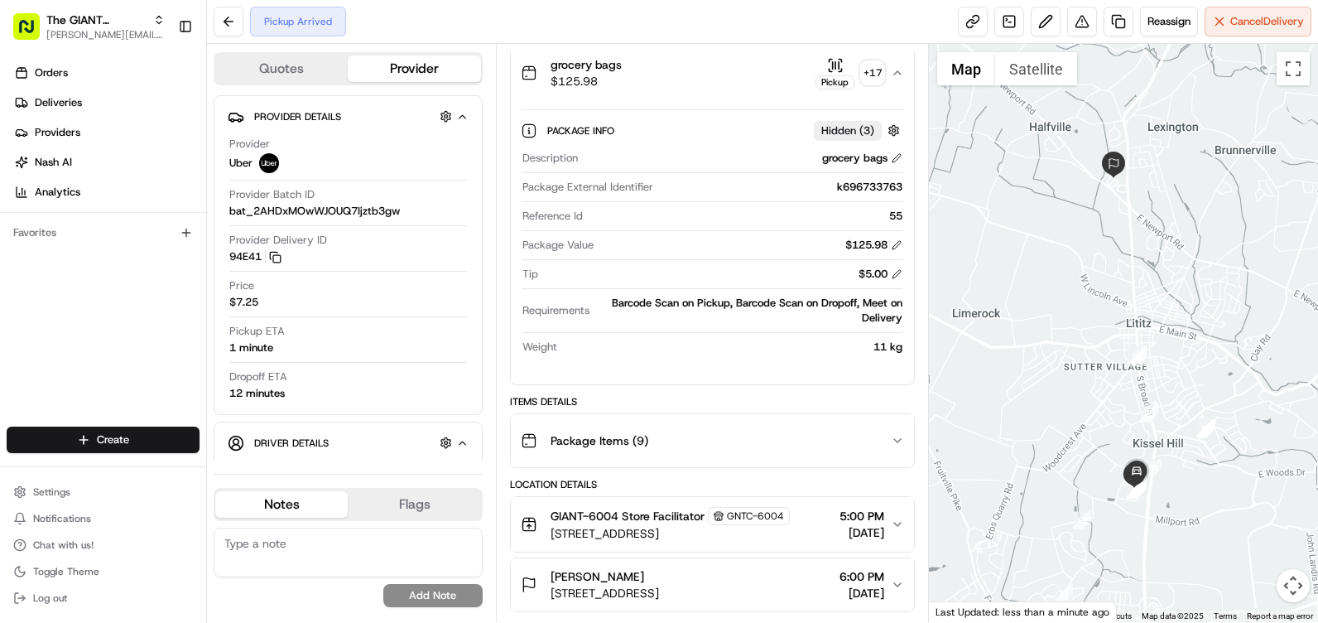
click at [887, 436] on div "Package Items ( 9 )" at bounding box center [706, 440] width 370 height 33
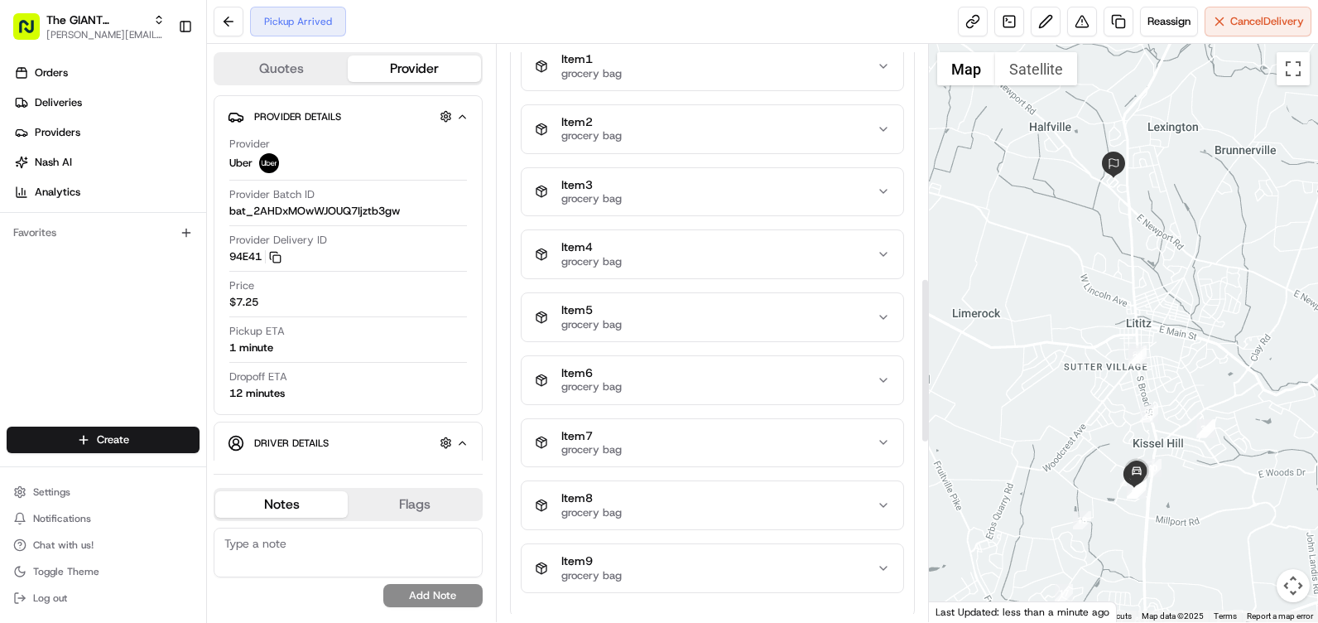
scroll to position [579, 0]
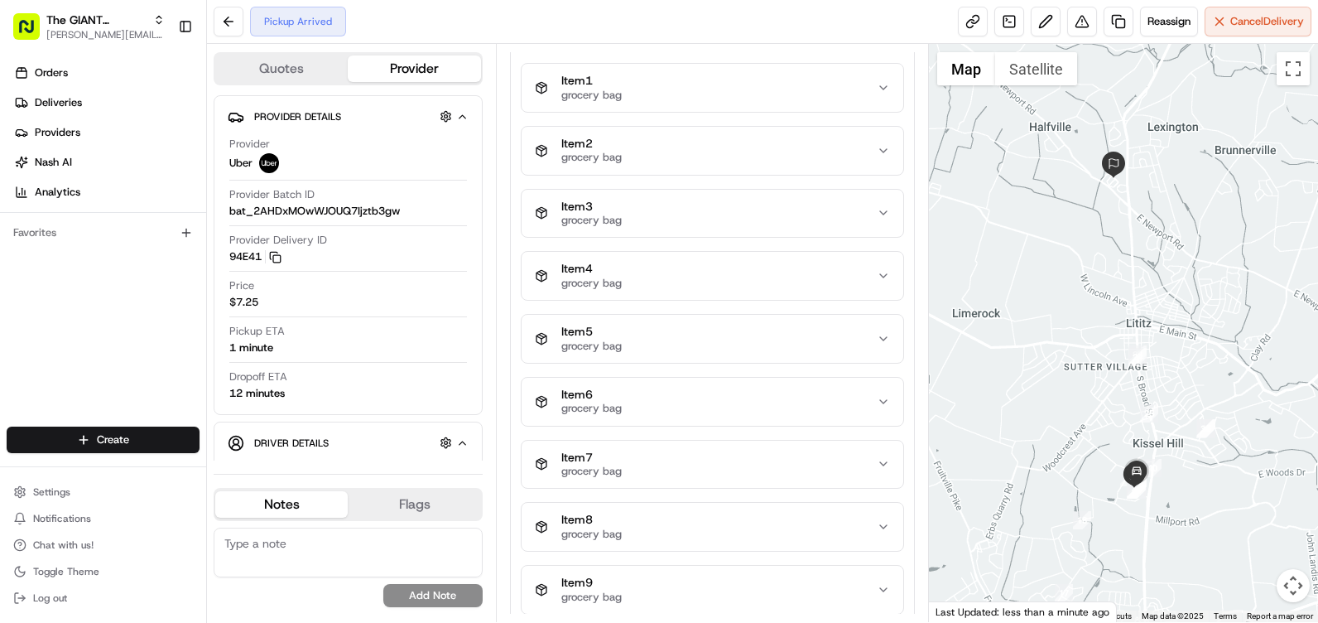
click at [792, 90] on div "Item 1 grocery bag" at bounding box center [706, 88] width 342 height 28
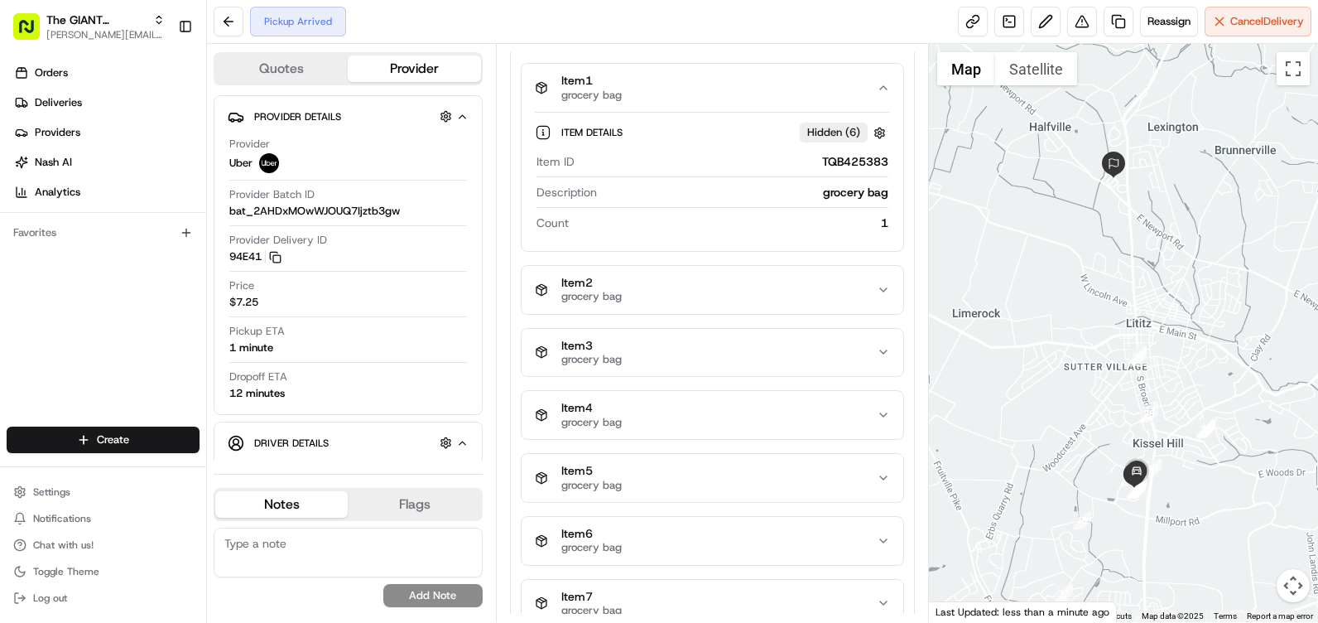
click at [882, 87] on icon "button" at bounding box center [883, 87] width 7 height 3
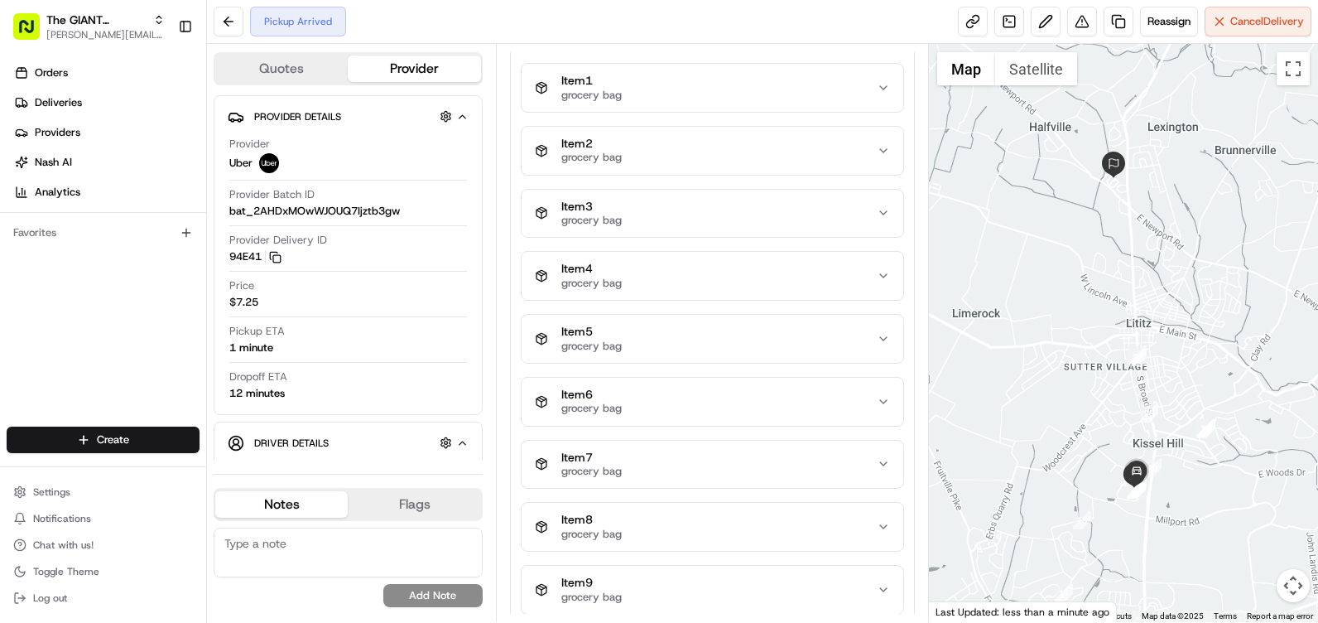
click at [887, 146] on icon "button" at bounding box center [883, 150] width 13 height 13
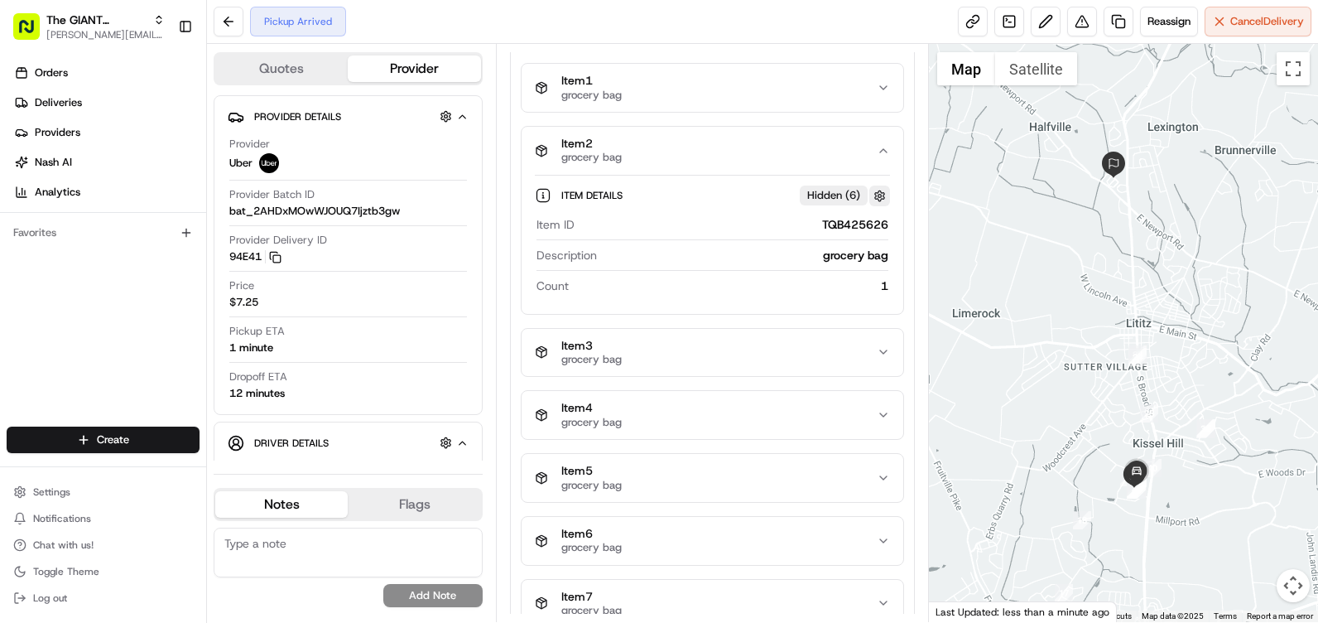
click at [881, 197] on button "button" at bounding box center [879, 195] width 21 height 21
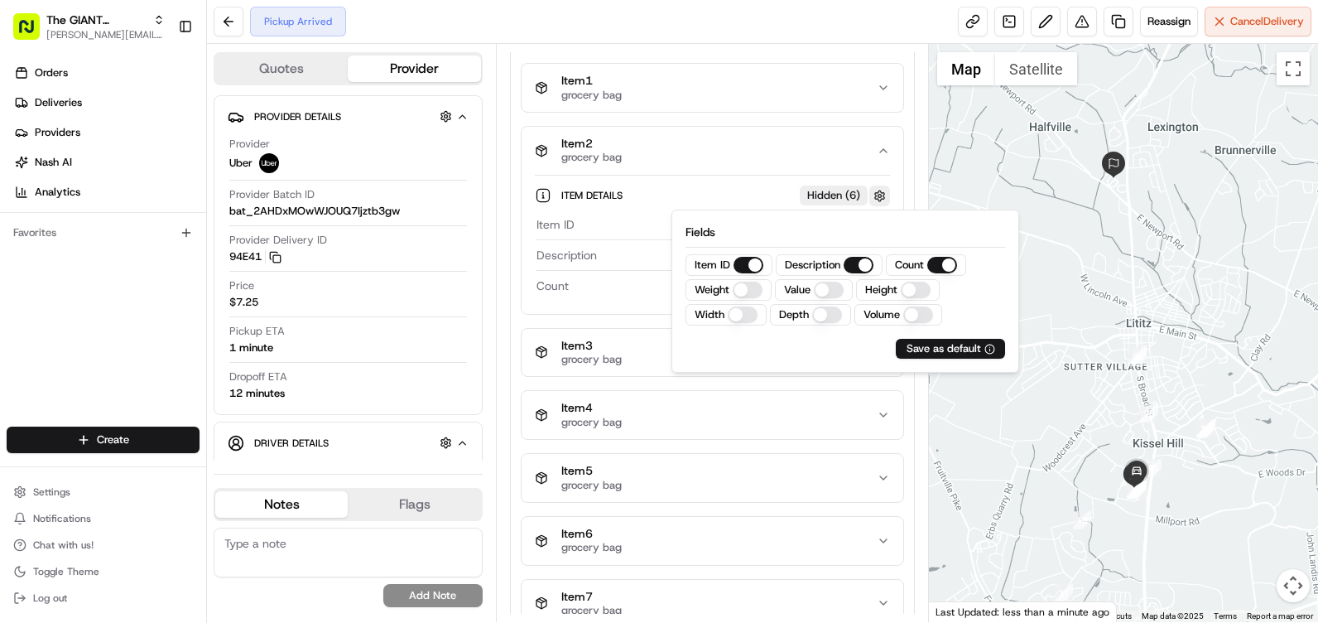
click at [881, 197] on button "button" at bounding box center [879, 195] width 21 height 21
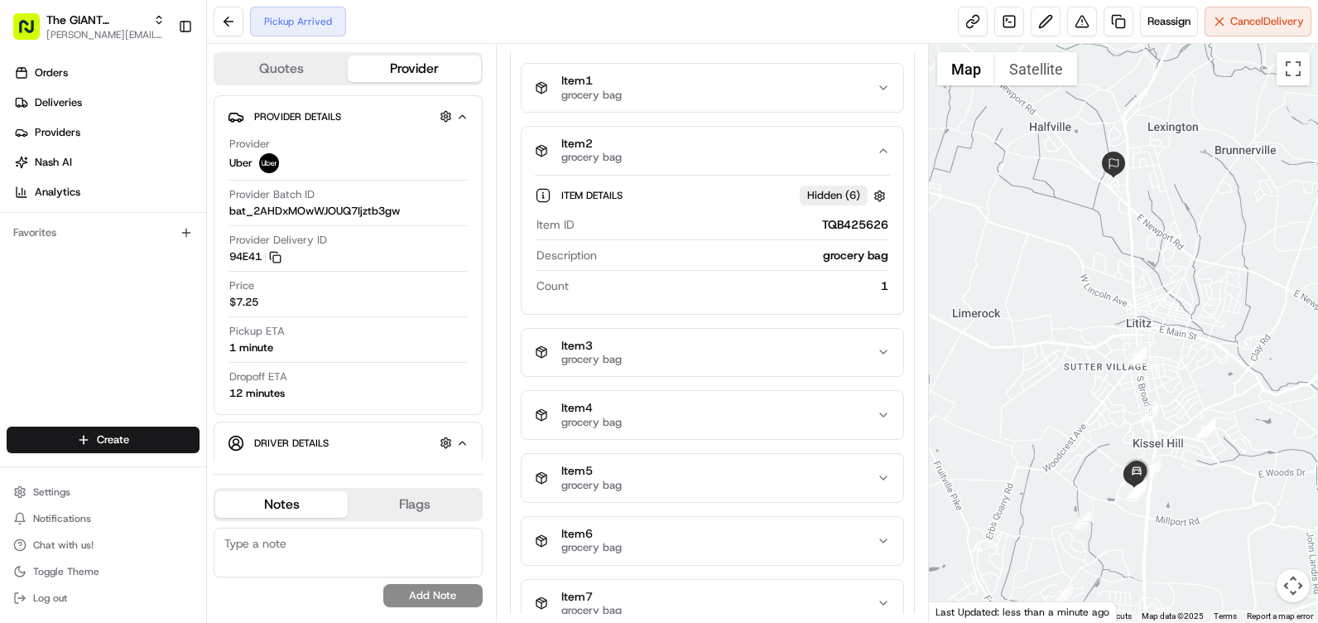
click at [879, 153] on icon "button" at bounding box center [883, 150] width 13 height 13
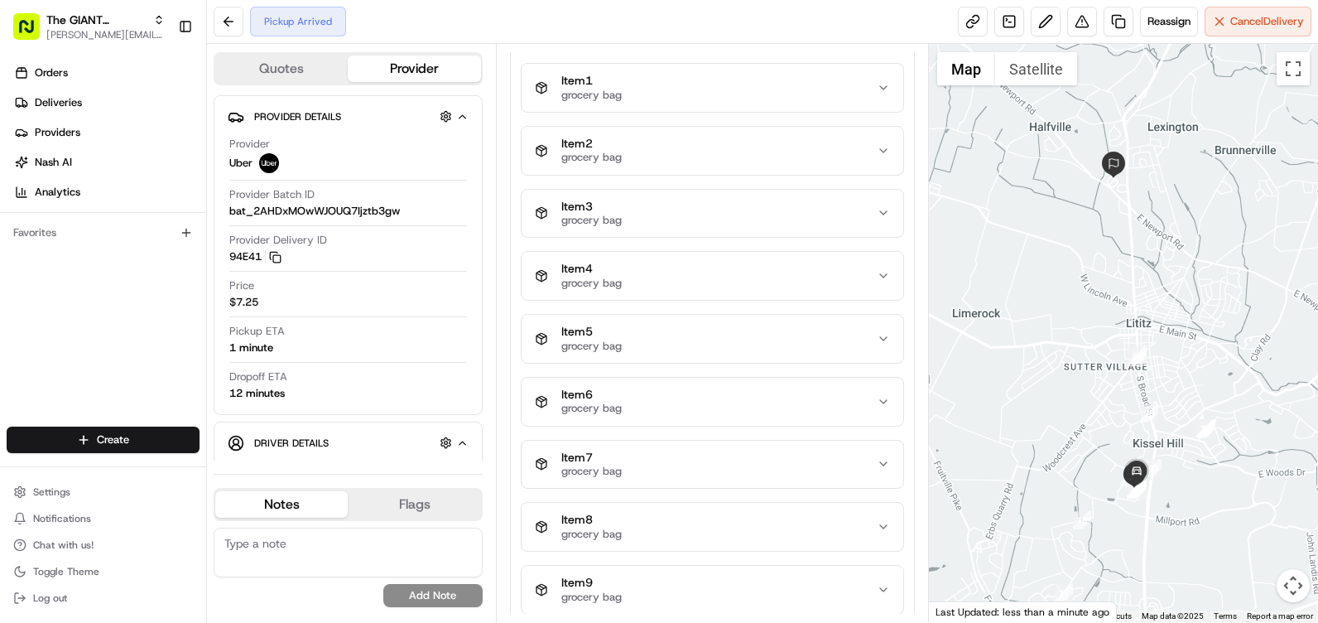
click at [871, 216] on div "Item 3 grocery bag" at bounding box center [706, 214] width 342 height 28
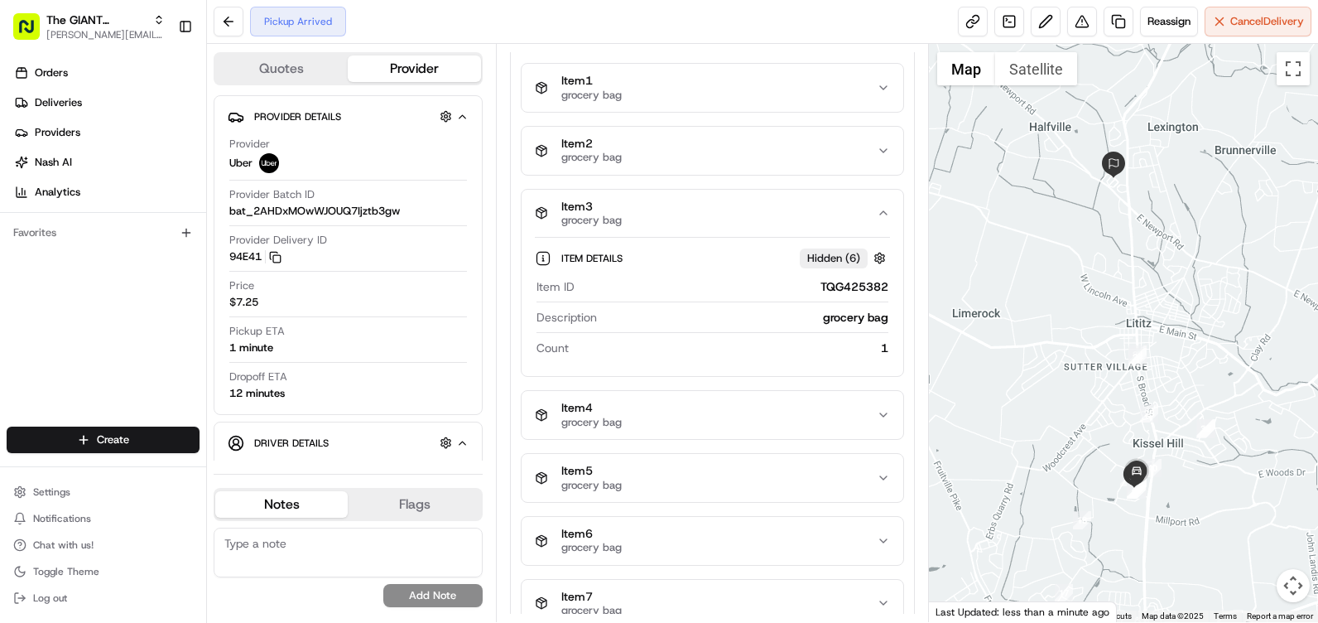
click at [871, 216] on div "Item 3 grocery bag" at bounding box center [706, 214] width 342 height 28
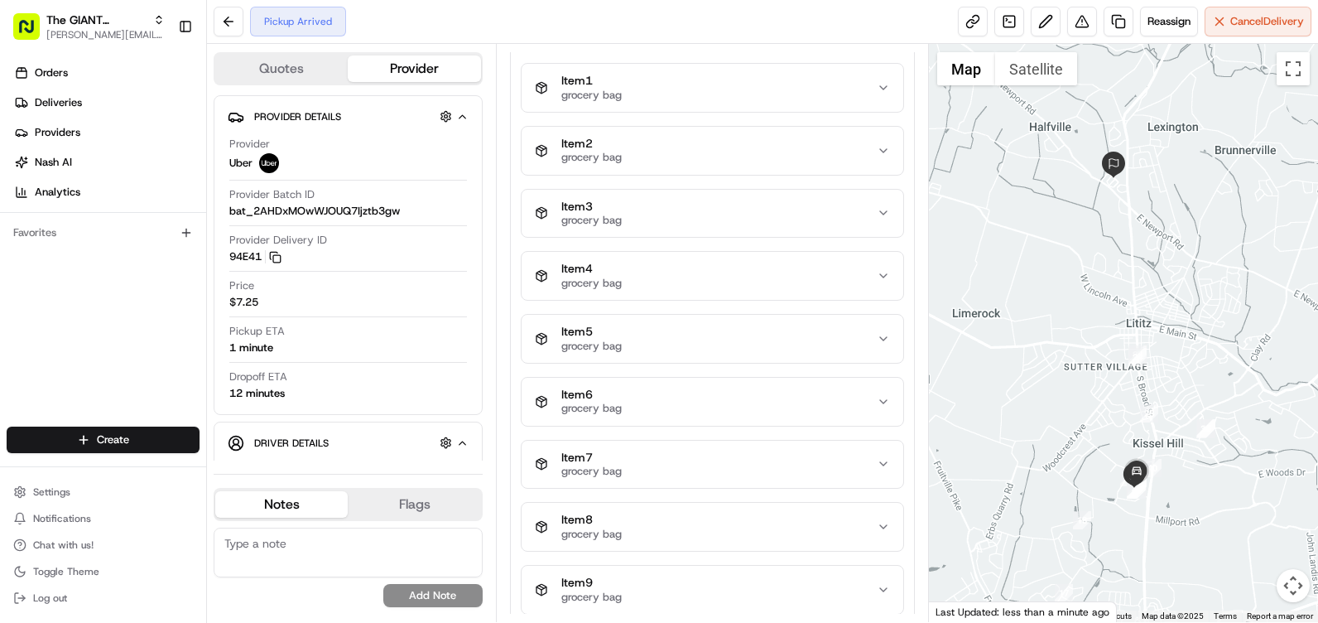
click at [872, 286] on div "Item 4 grocery bag" at bounding box center [706, 276] width 342 height 28
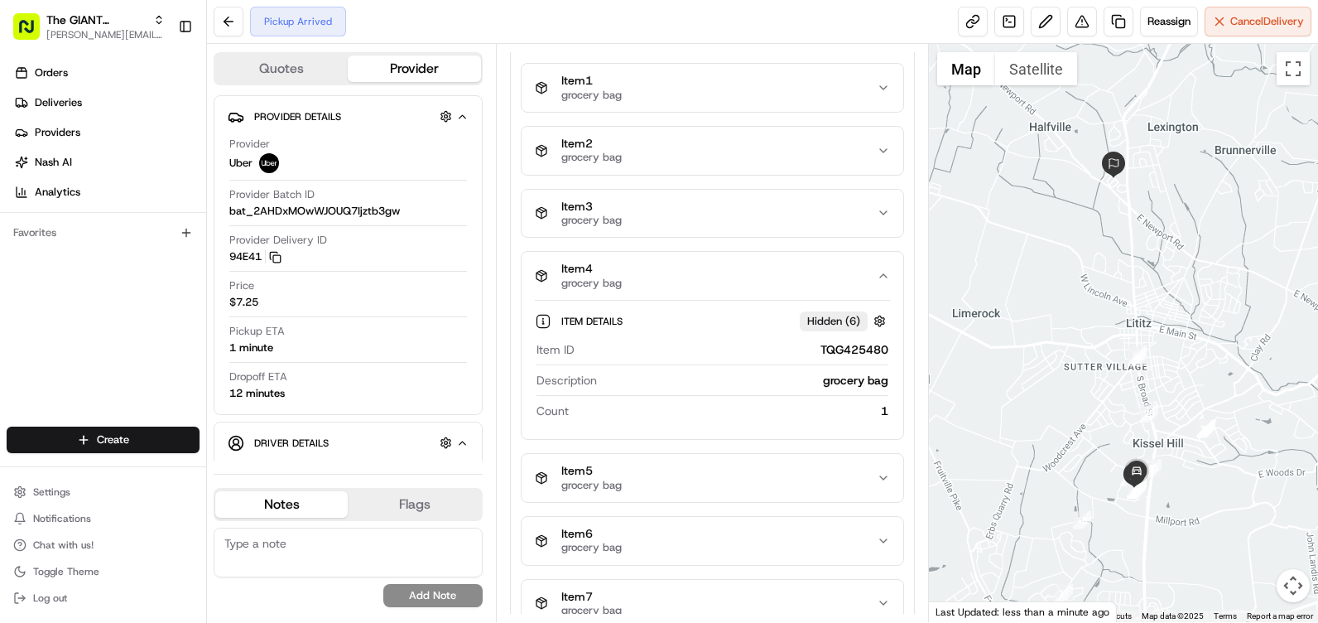
click at [878, 282] on button "Item 4 grocery bag" at bounding box center [713, 276] width 382 height 48
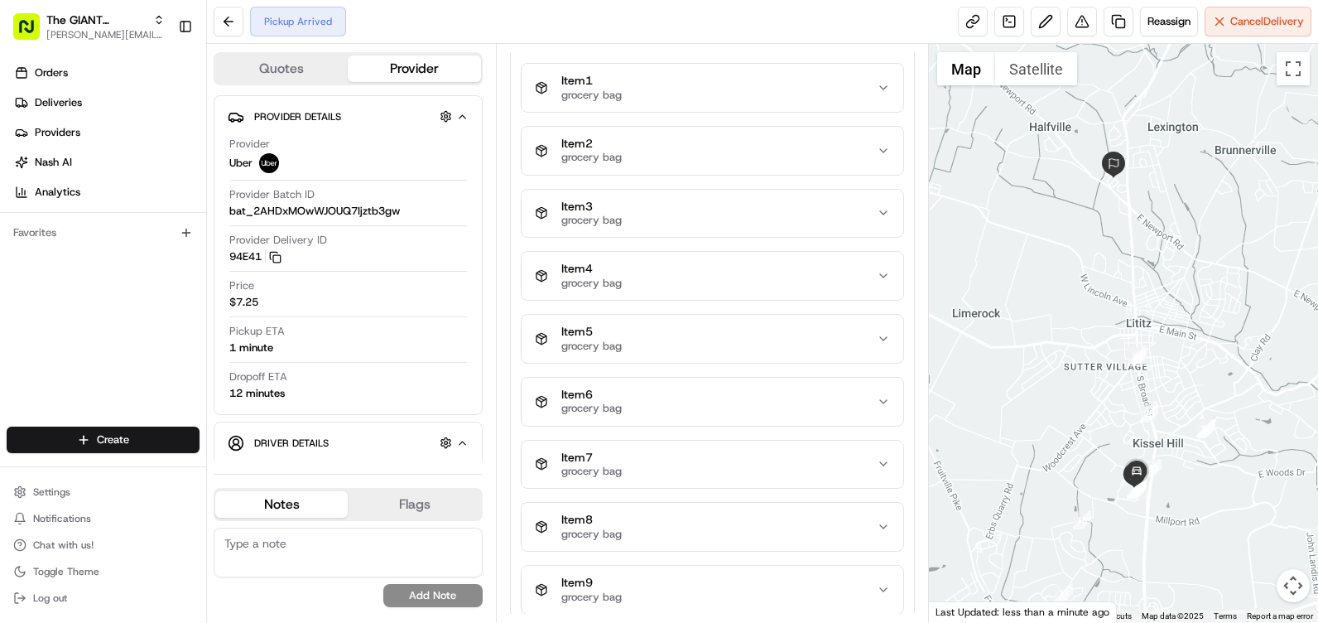
click at [882, 322] on button "Item 5 grocery bag" at bounding box center [713, 339] width 382 height 48
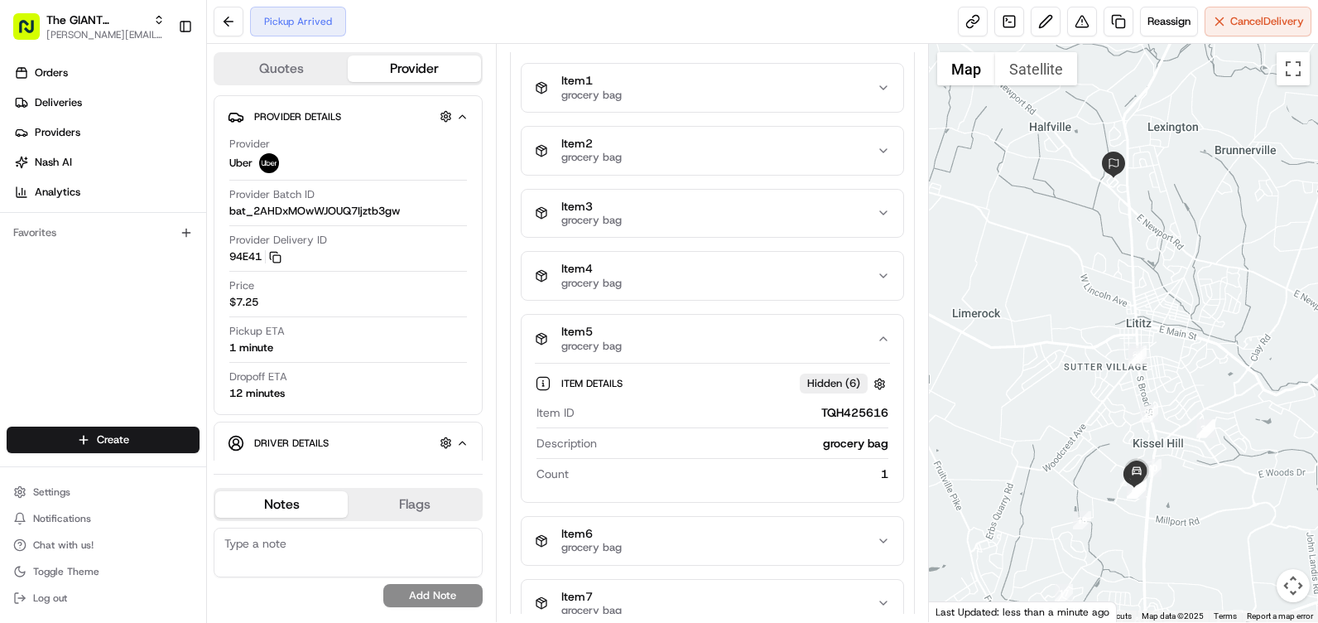
click at [882, 328] on button "Item 5 grocery bag" at bounding box center [713, 339] width 382 height 48
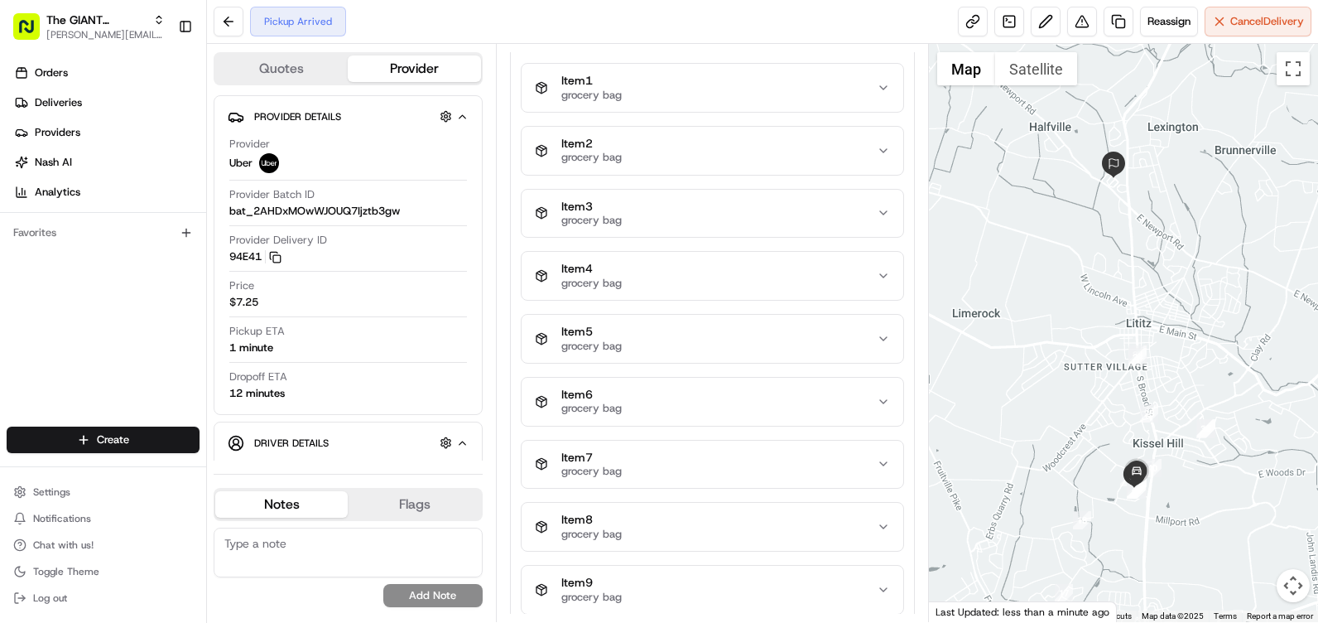
click at [882, 397] on icon "button" at bounding box center [883, 401] width 13 height 13
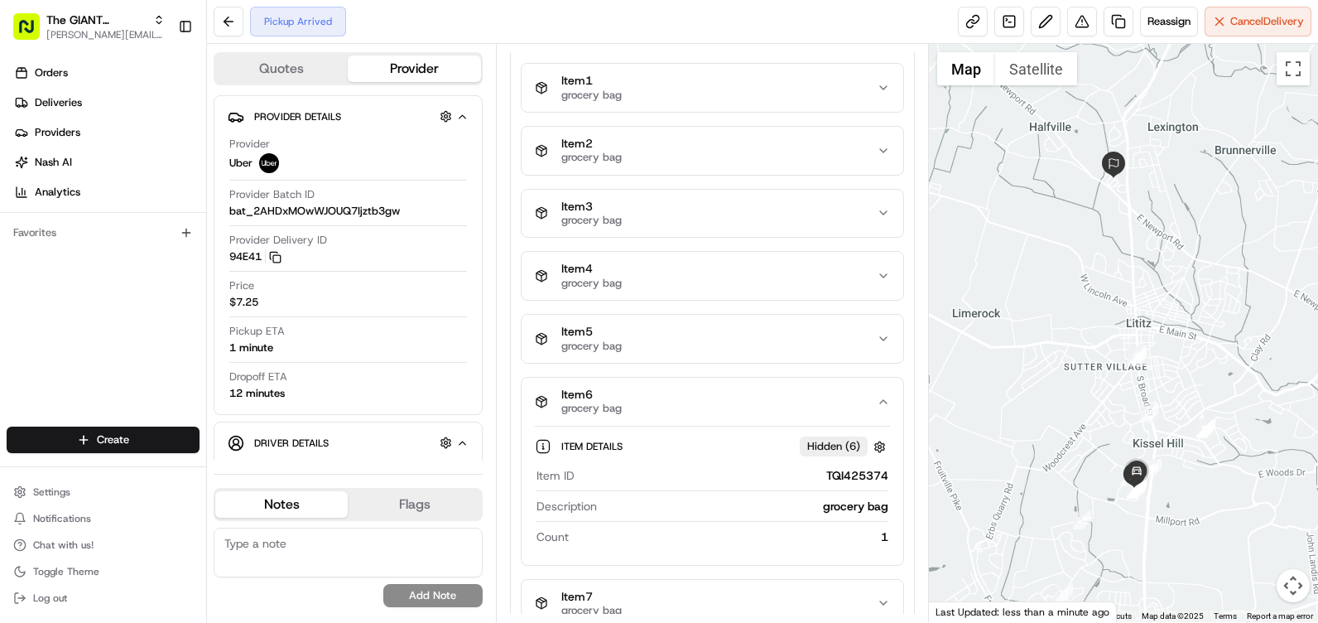
click at [882, 397] on icon "button" at bounding box center [883, 401] width 13 height 13
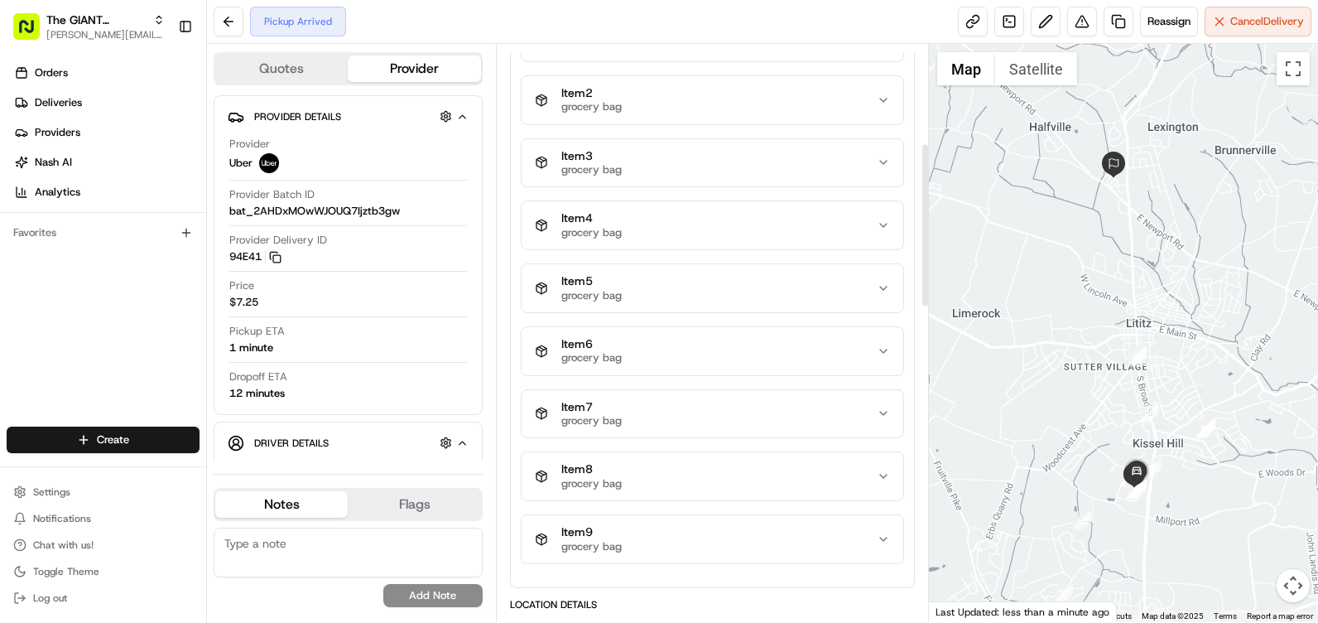
scroll to position [331, 0]
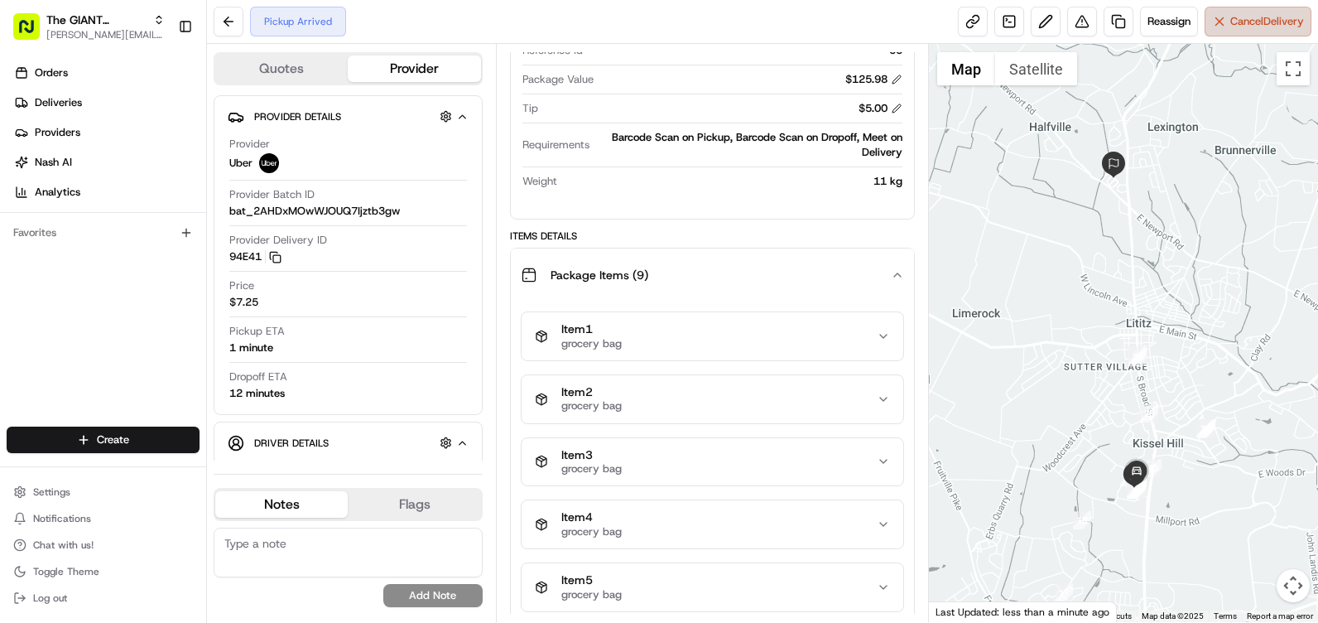
click at [1286, 7] on button "Cancel Delivery" at bounding box center [1257, 22] width 107 height 30
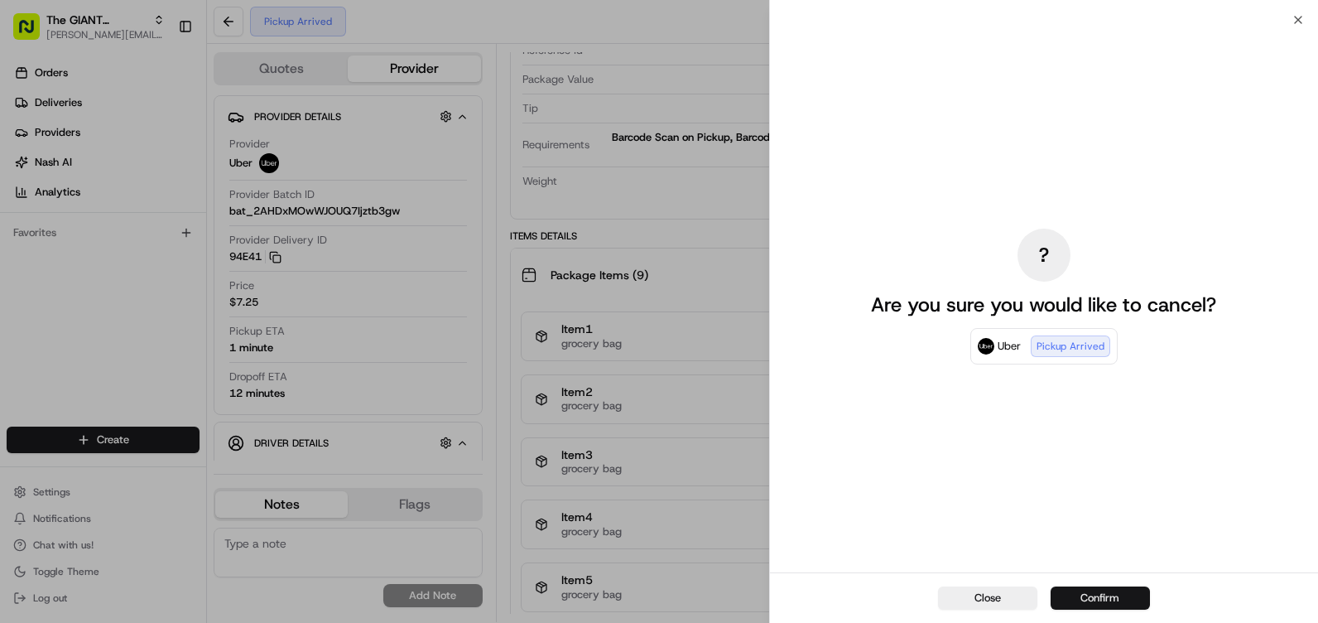
click at [1091, 594] on button "Confirm" at bounding box center [1099, 597] width 99 height 23
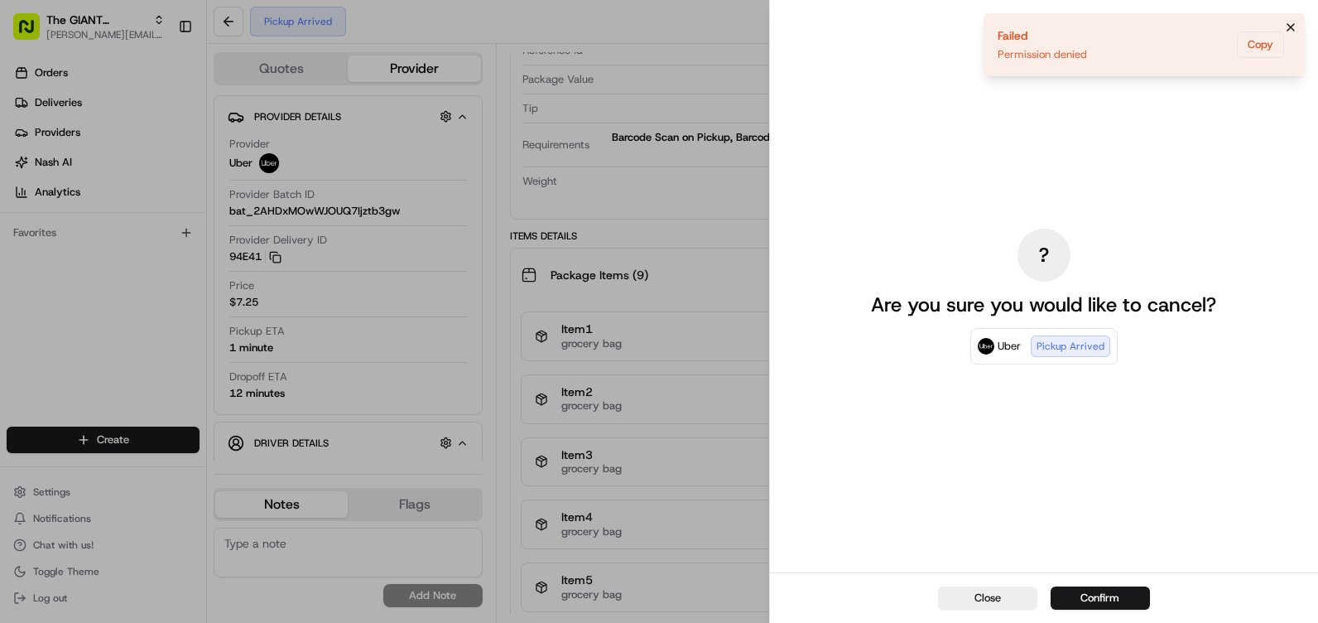
click at [1286, 28] on icon "Notifications (F8)" at bounding box center [1290, 27] width 13 height 13
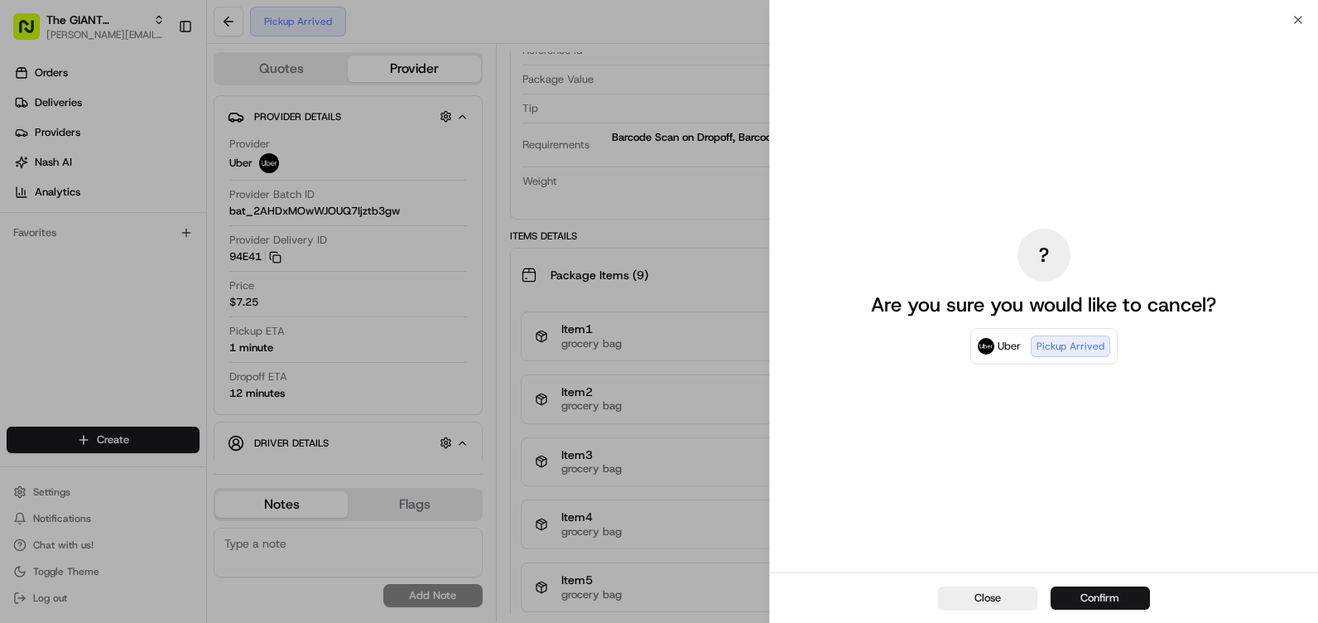
click at [1072, 608] on button "Confirm" at bounding box center [1099, 597] width 99 height 23
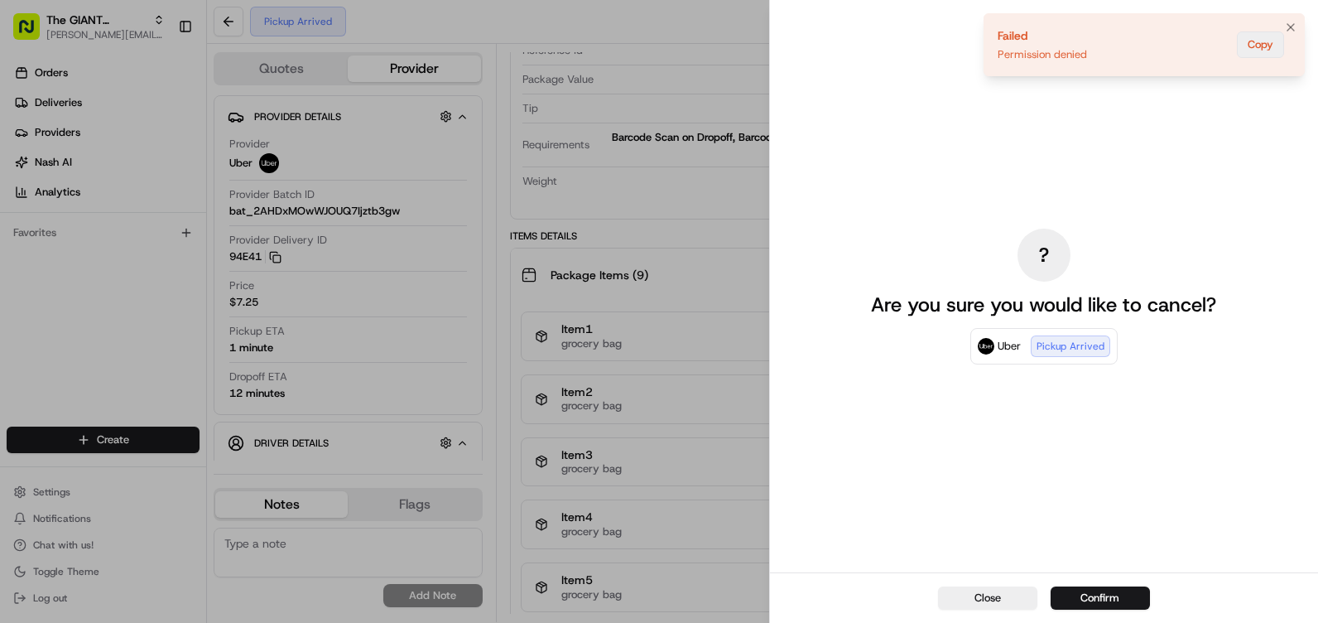
click at [1271, 38] on button "Copy" at bounding box center [1260, 44] width 47 height 26
click at [1286, 23] on icon "Notifications (F8)" at bounding box center [1290, 27] width 13 height 13
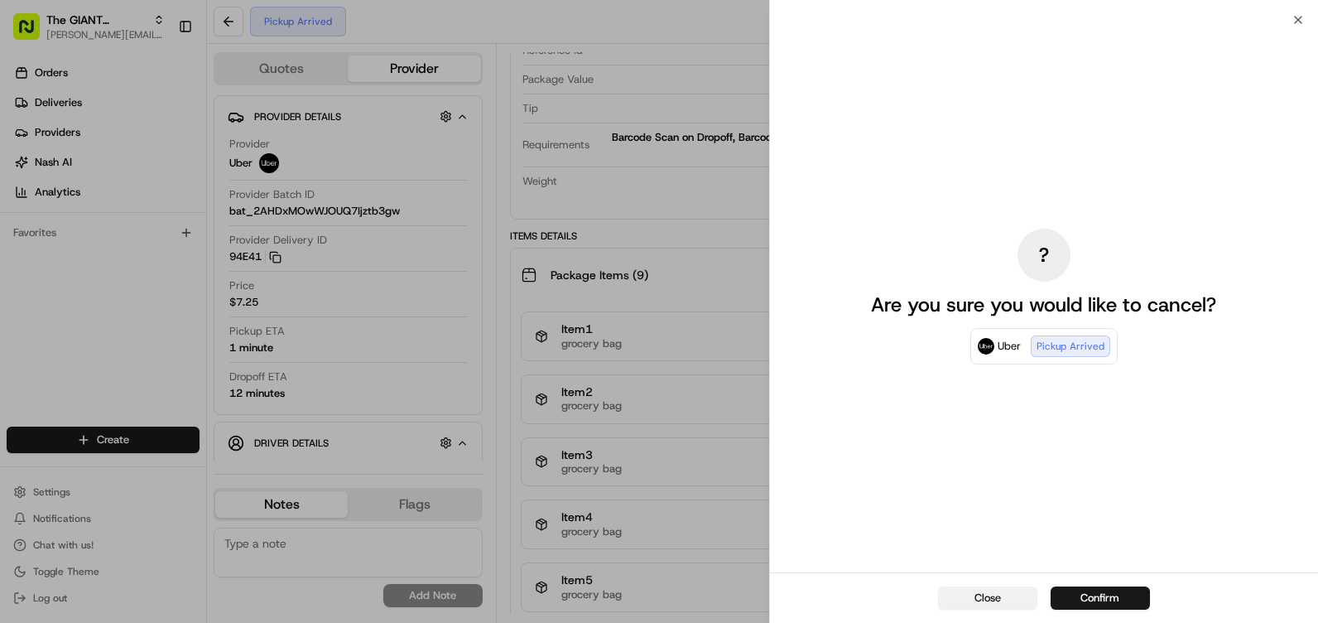
click at [982, 600] on button "Close" at bounding box center [987, 597] width 99 height 23
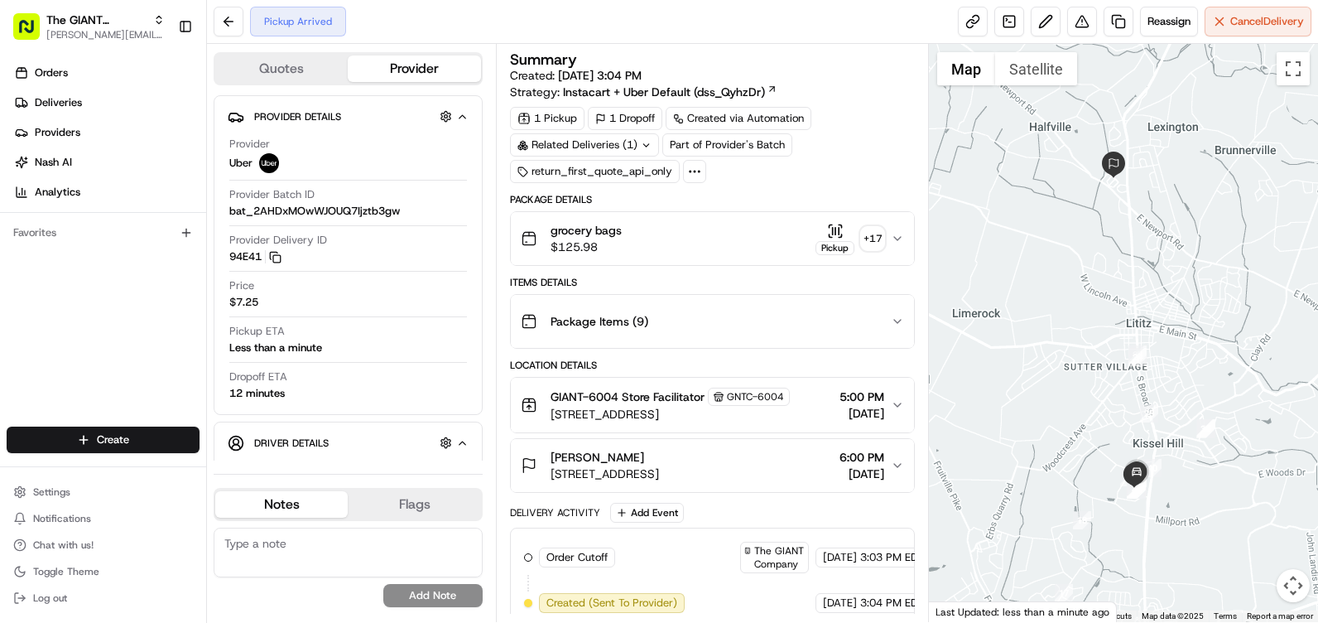
click at [426, 508] on button "Flags" at bounding box center [414, 504] width 132 height 26
click at [462, 445] on icon "button" at bounding box center [462, 442] width 12 height 13
click at [462, 445] on icon "button" at bounding box center [462, 442] width 7 height 3
click at [462, 445] on icon "button" at bounding box center [462, 442] width 12 height 13
click at [462, 445] on icon "button" at bounding box center [462, 442] width 7 height 3
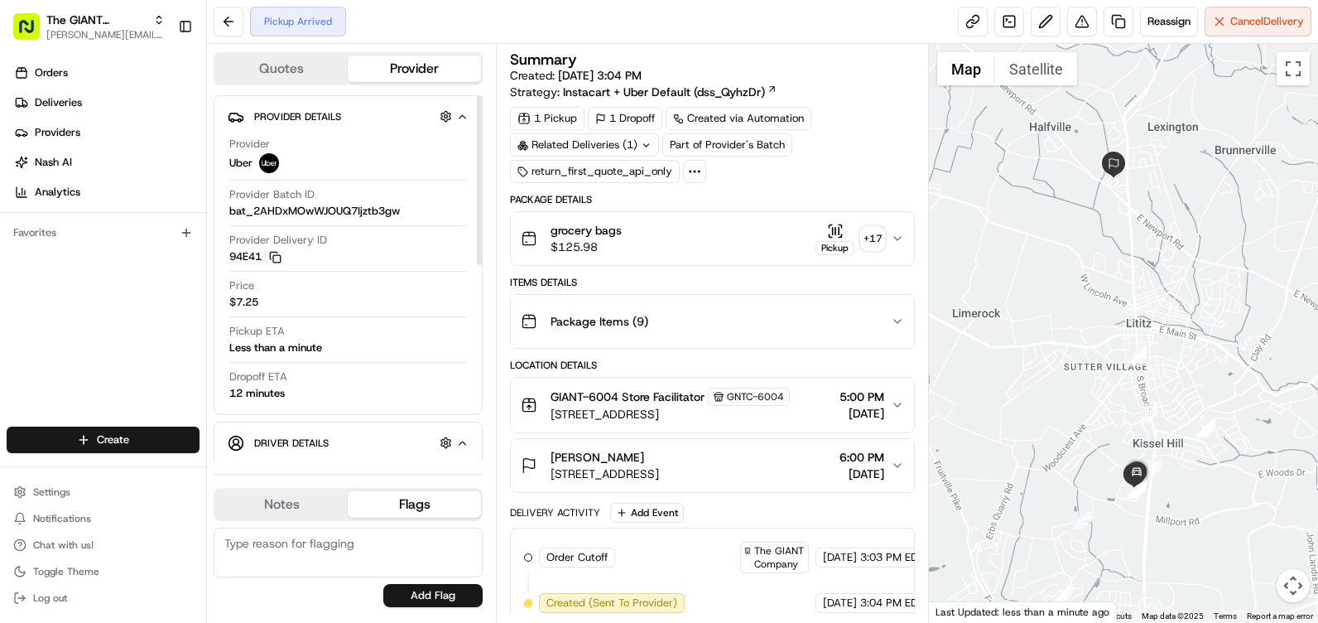
click at [262, 349] on div "Less than a minute" at bounding box center [275, 347] width 93 height 15
click at [445, 111] on button "button" at bounding box center [445, 116] width 21 height 21
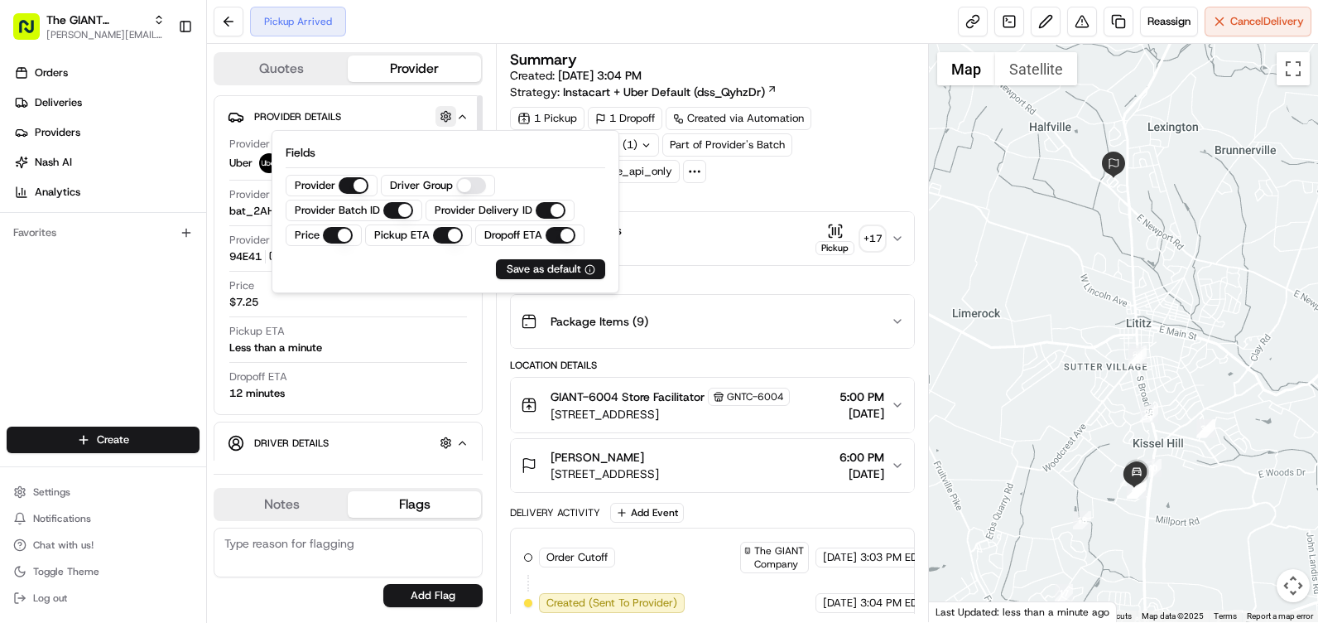
click at [440, 114] on button "button" at bounding box center [445, 116] width 21 height 21
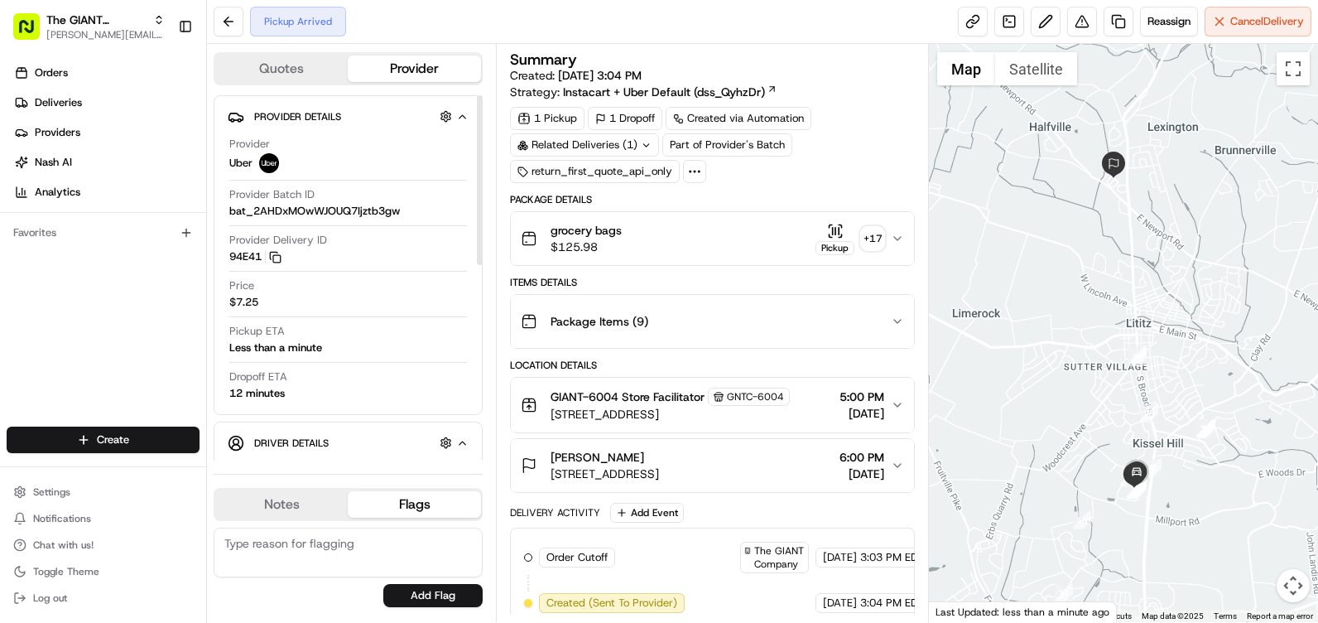
click at [460, 114] on icon "button" at bounding box center [462, 116] width 12 height 13
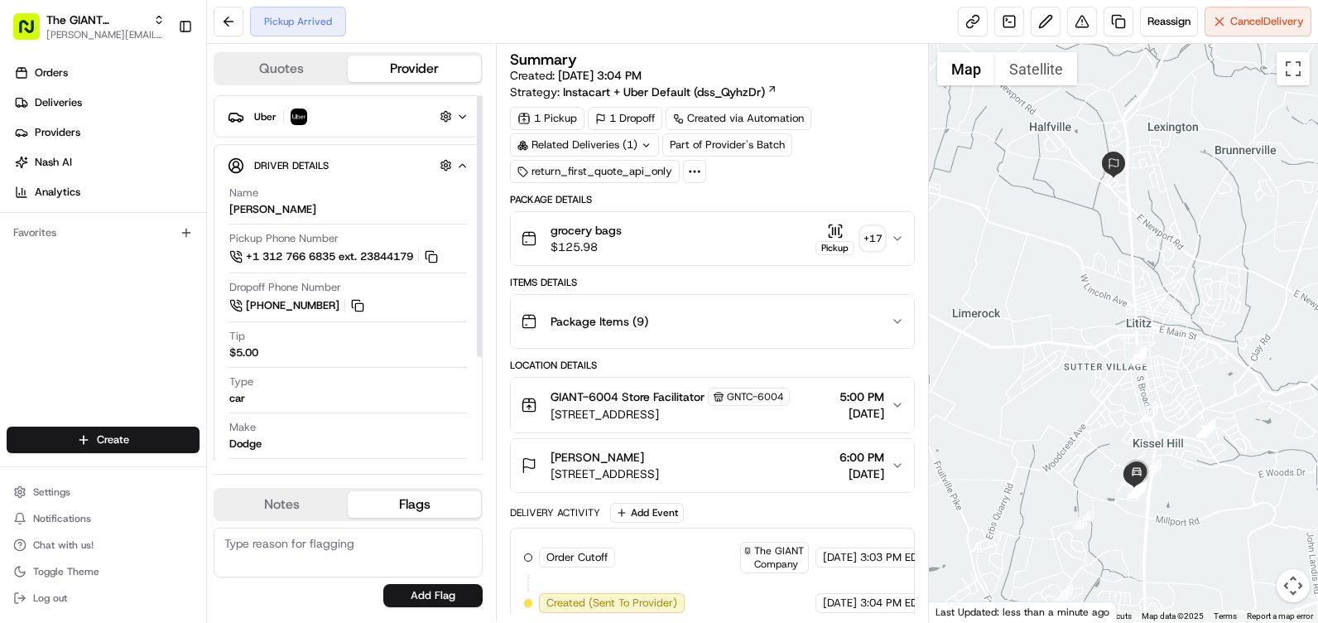
click at [464, 159] on icon "button" at bounding box center [462, 165] width 12 height 13
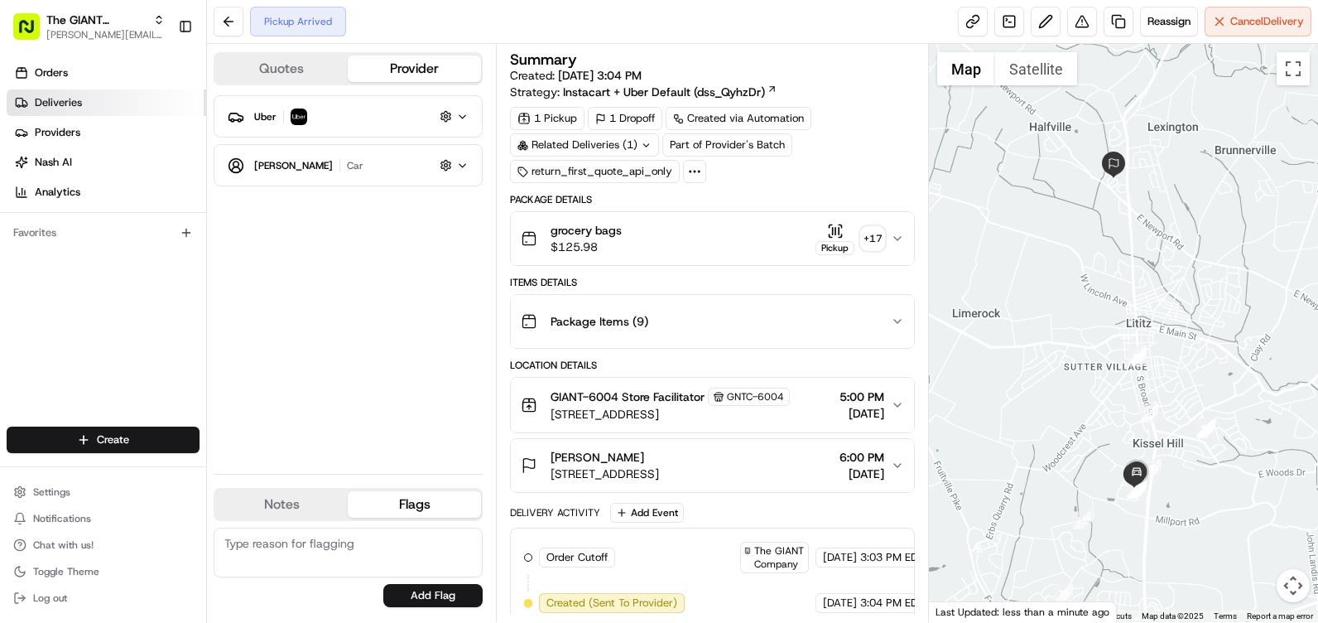
click at [113, 99] on link "Deliveries" at bounding box center [107, 102] width 200 height 26
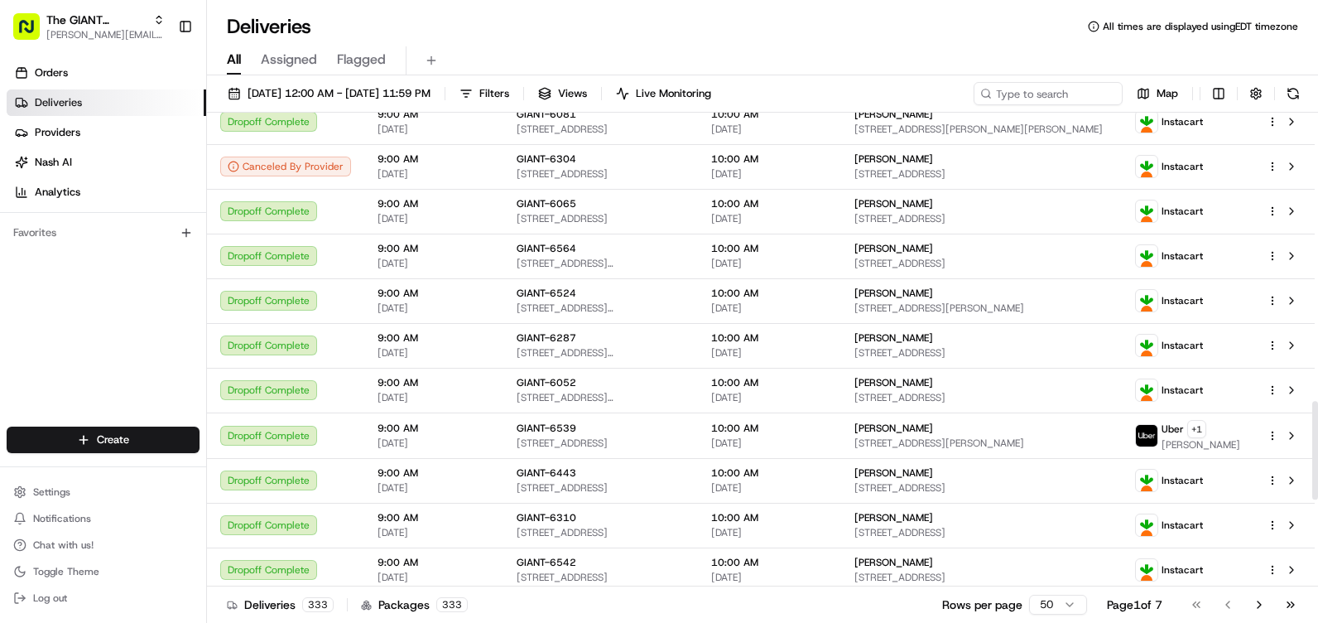
scroll to position [1324, 0]
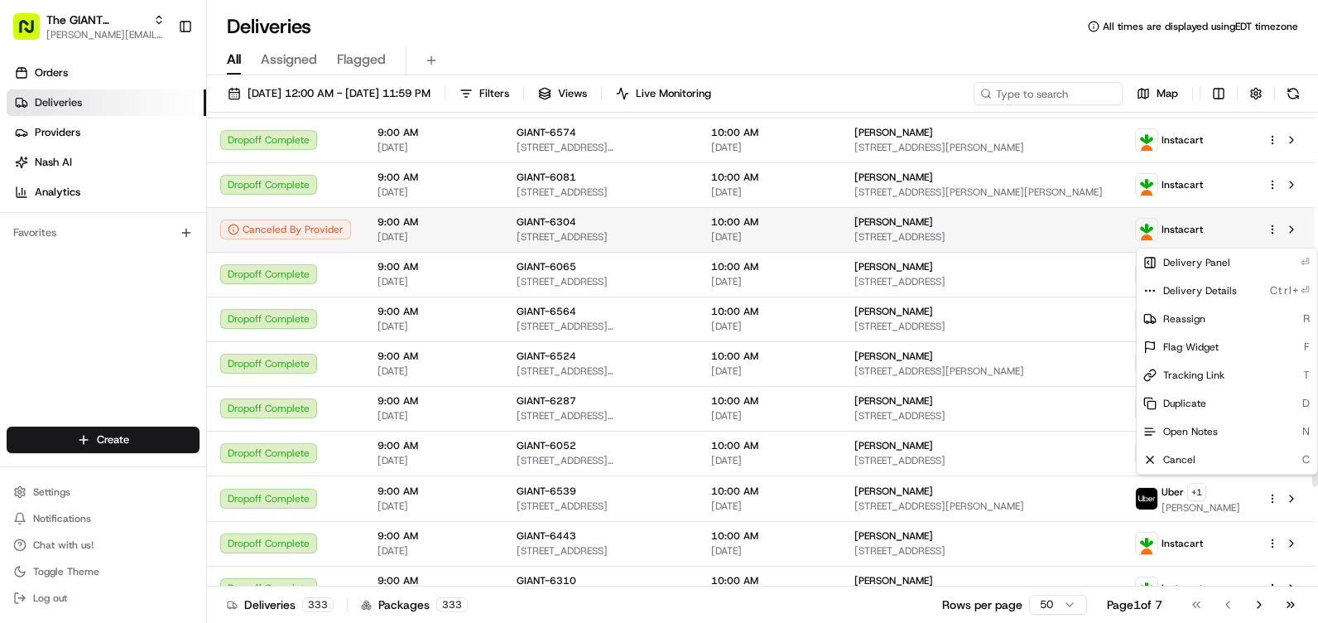
click at [1272, 242] on html "The GIANT Company [EMAIL_ADDRESS][DOMAIN_NAME] Toggle Sidebar Orders Deliveries…" at bounding box center [659, 311] width 1318 height 623
click at [1272, 242] on html "The GIANT Company heather.soborower@giantmartins.com Toggle Sidebar Orders Deli…" at bounding box center [659, 311] width 1318 height 623
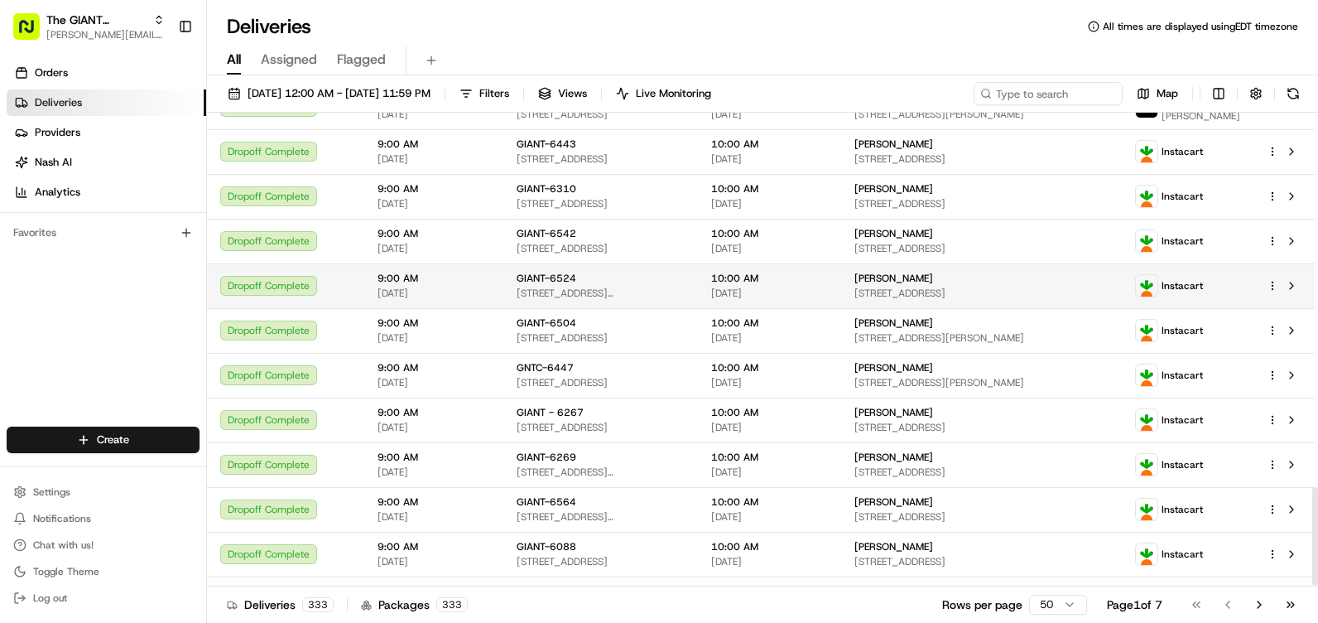
scroll to position [1805, 0]
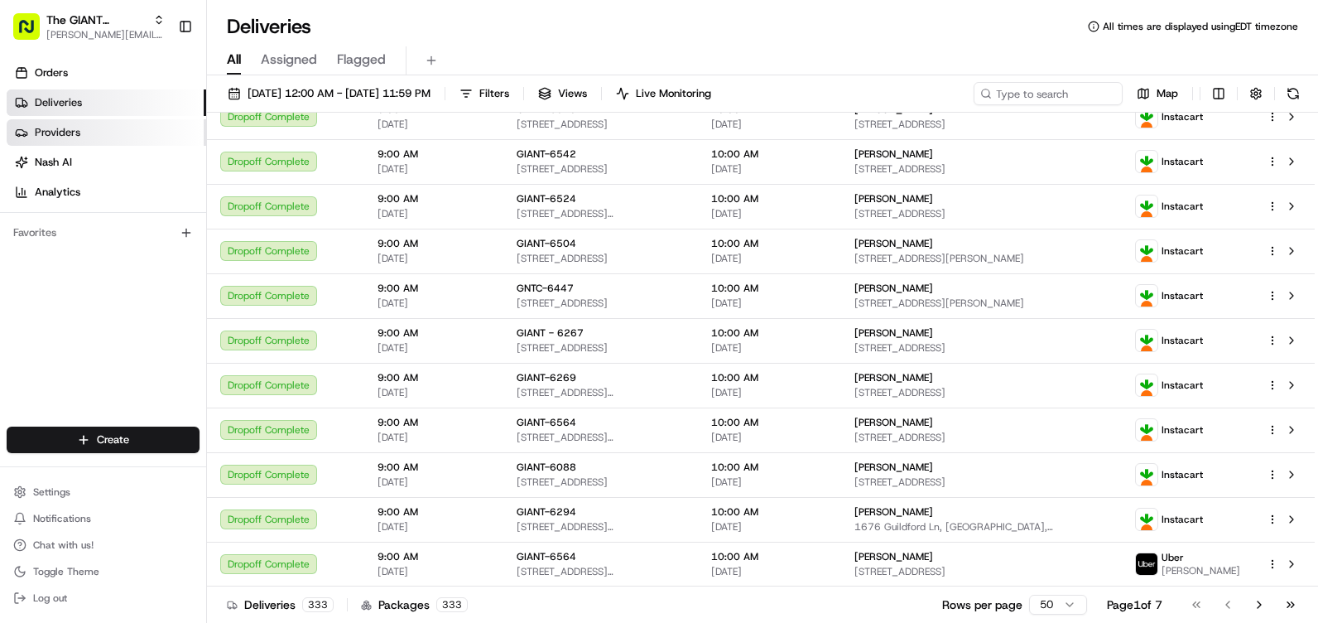
click at [123, 143] on link "Providers" at bounding box center [107, 132] width 200 height 26
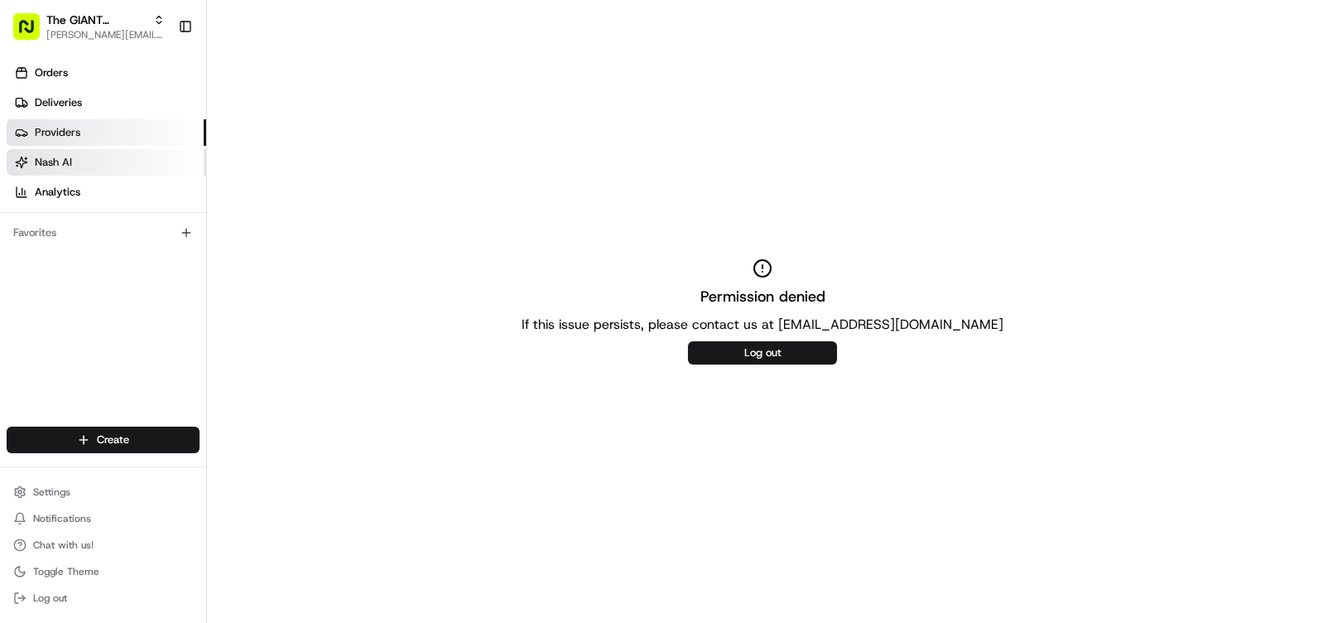
click at [127, 154] on link "Nash AI" at bounding box center [107, 162] width 200 height 26
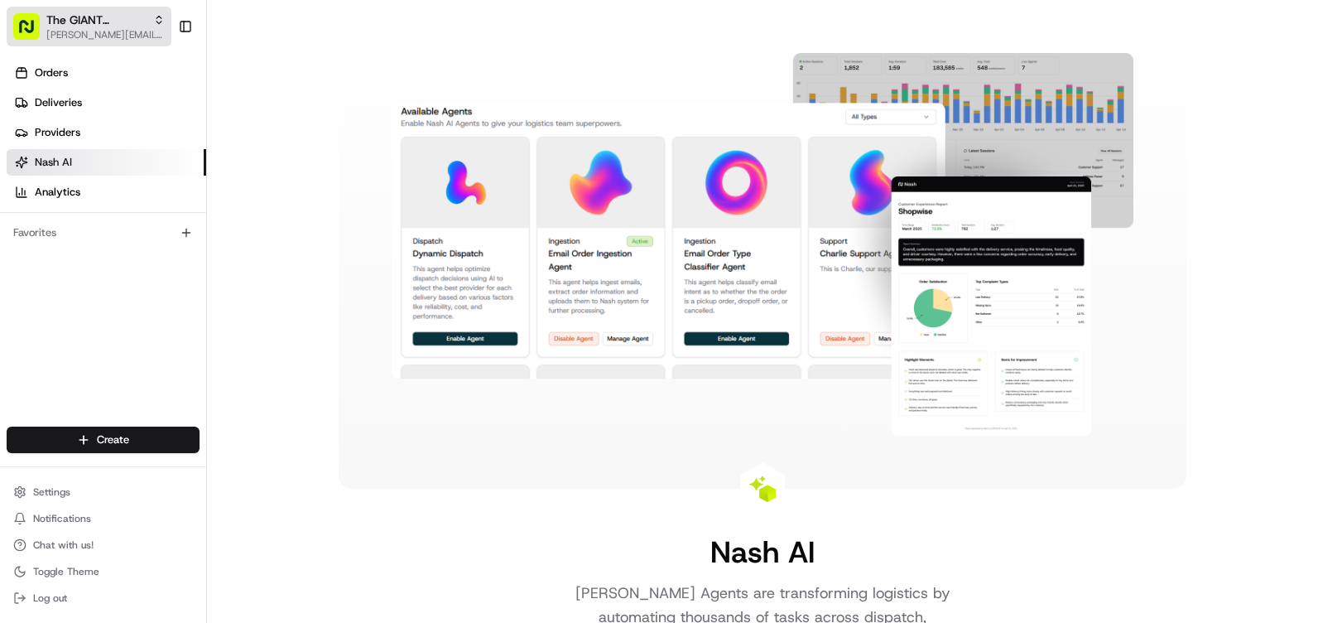
click at [93, 42] on button "The GIANT Company heather.soborower@giantmartins.com" at bounding box center [89, 27] width 165 height 40
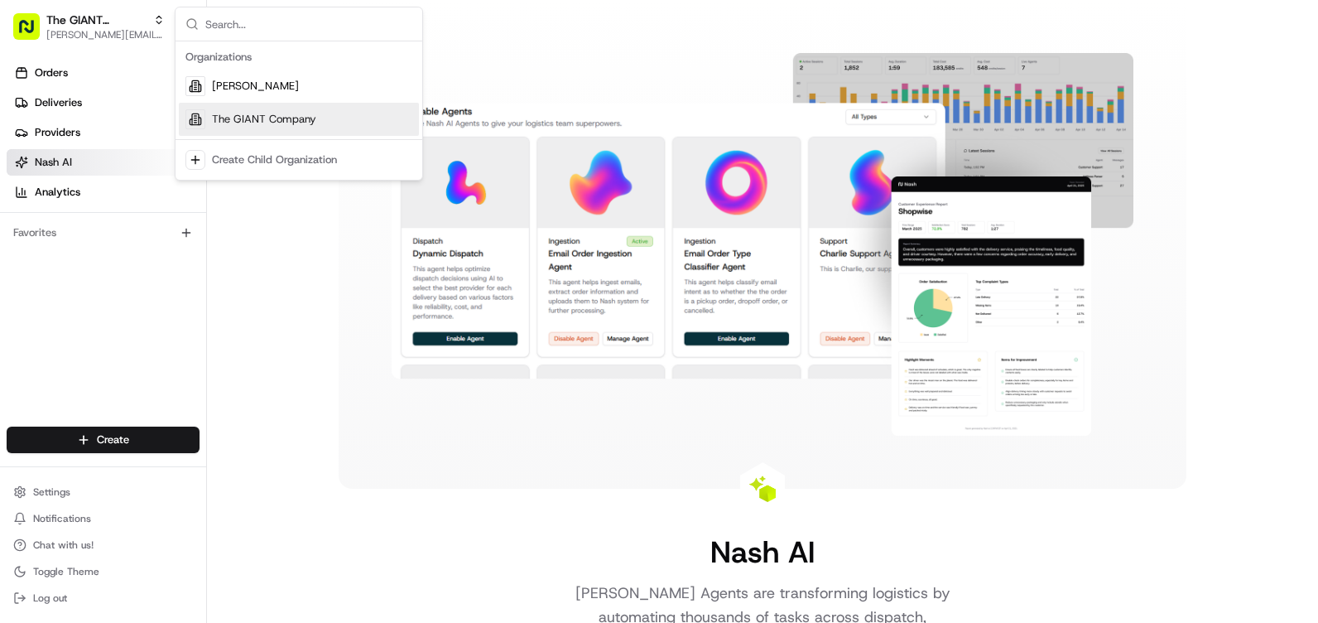
click at [250, 118] on span "The GIANT Company" at bounding box center [264, 119] width 104 height 15
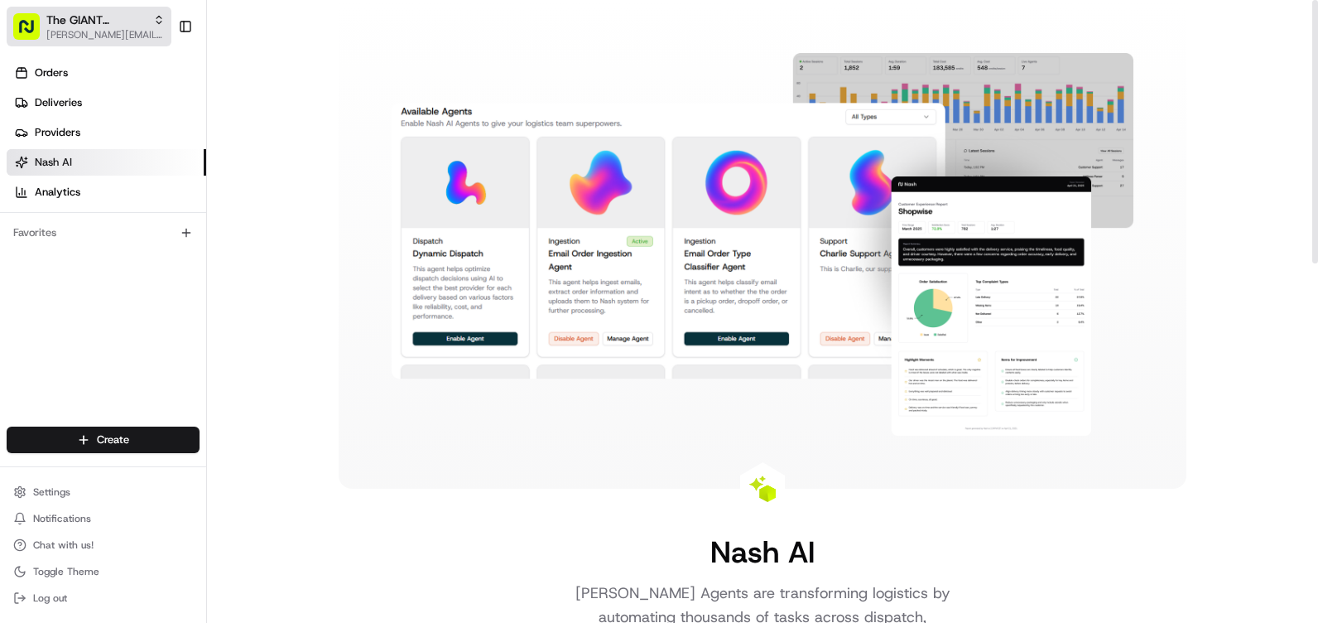
click at [112, 29] on span "heather.soborower@giantmartins.com" at bounding box center [105, 34] width 118 height 13
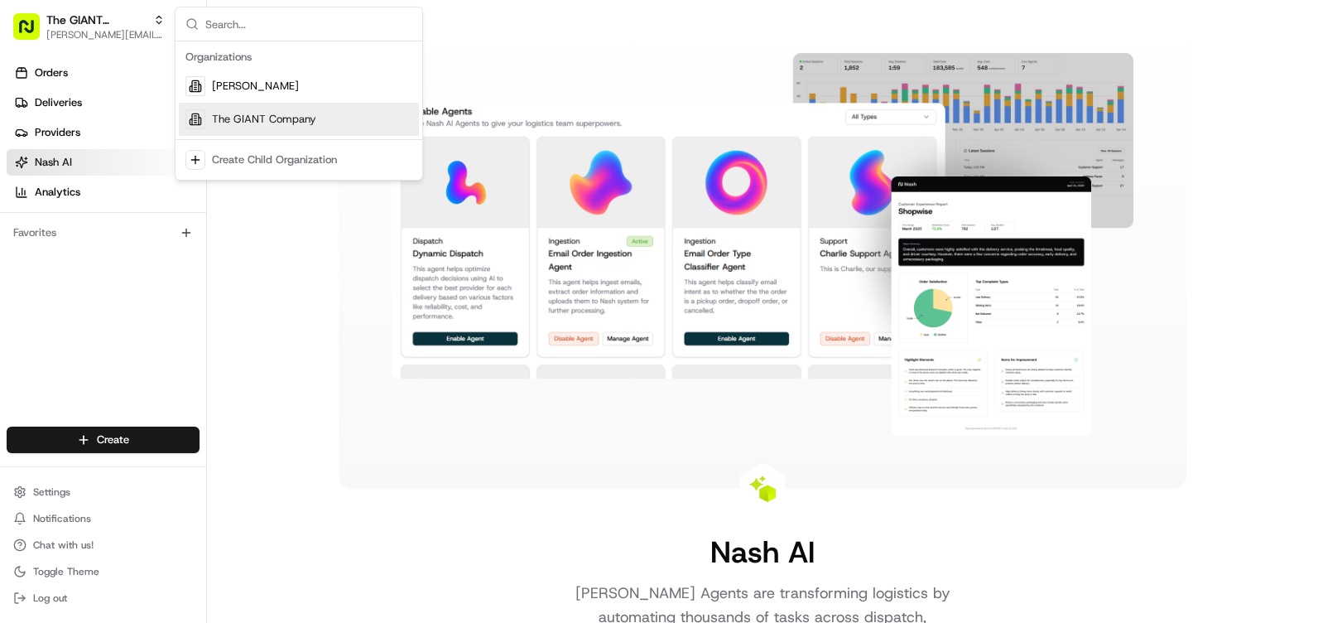
click at [248, 121] on span "The GIANT Company" at bounding box center [264, 119] width 104 height 15
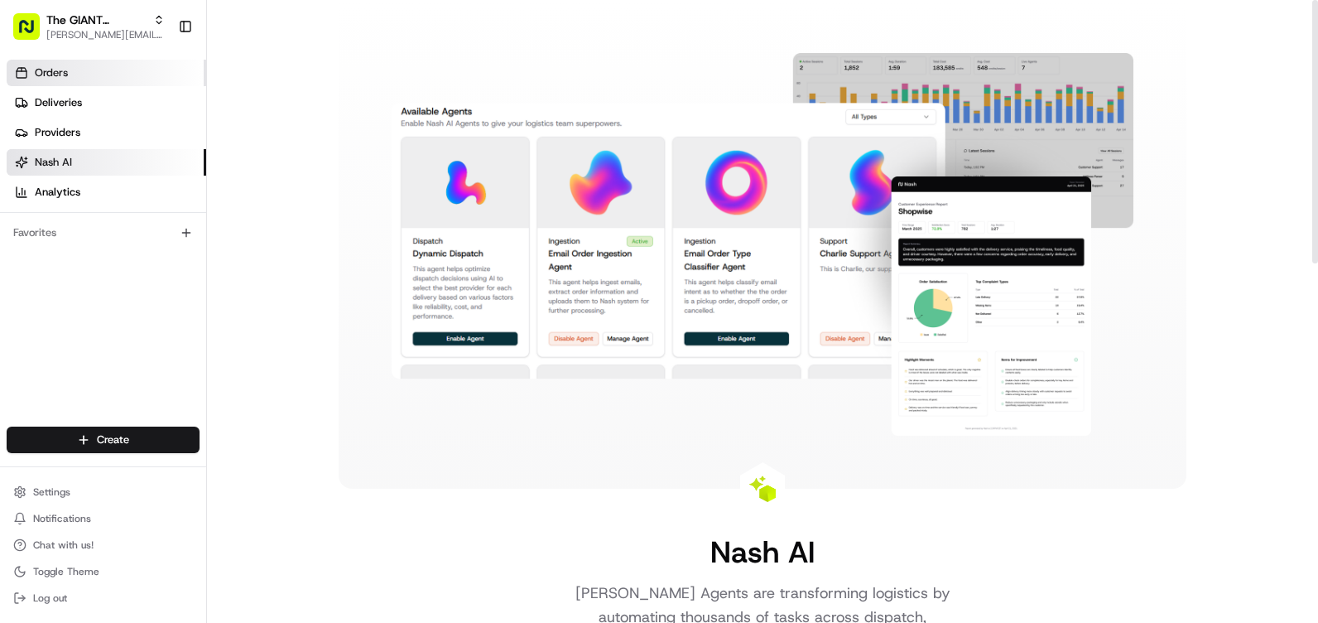
click at [98, 73] on link "Orders" at bounding box center [107, 73] width 200 height 26
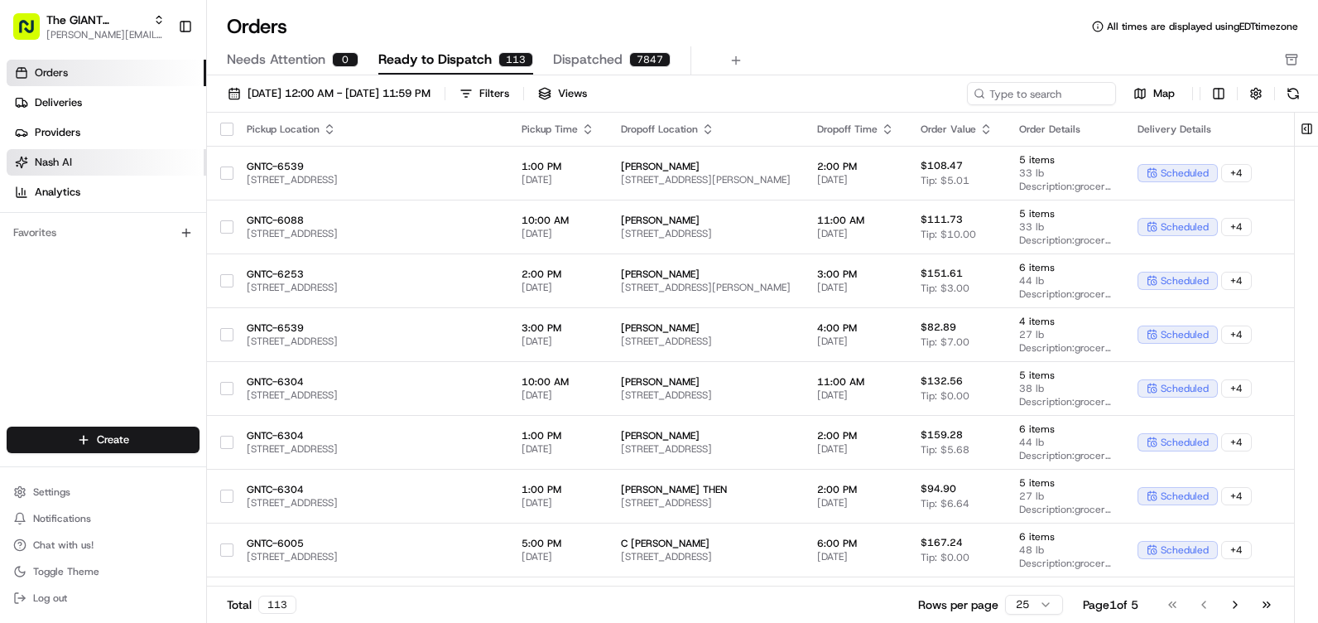
click at [74, 162] on link "Nash AI" at bounding box center [107, 162] width 200 height 26
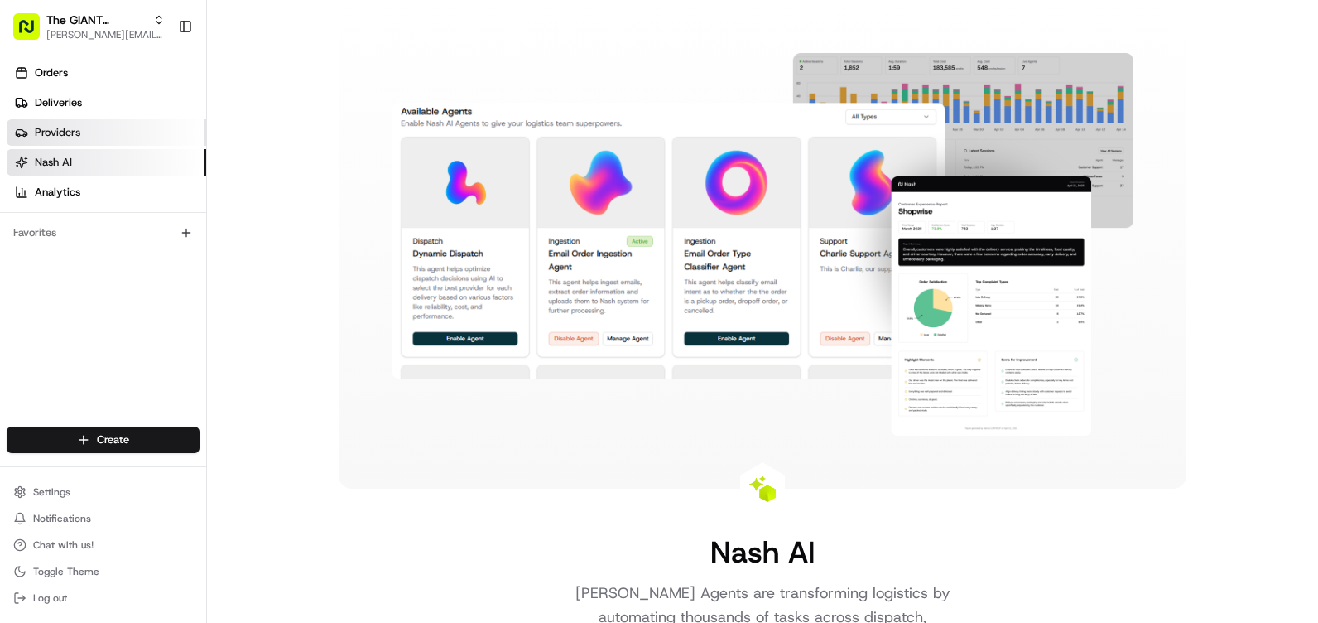
click at [78, 133] on span "Providers" at bounding box center [58, 132] width 46 height 15
